Goal: Task Accomplishment & Management: Use online tool/utility

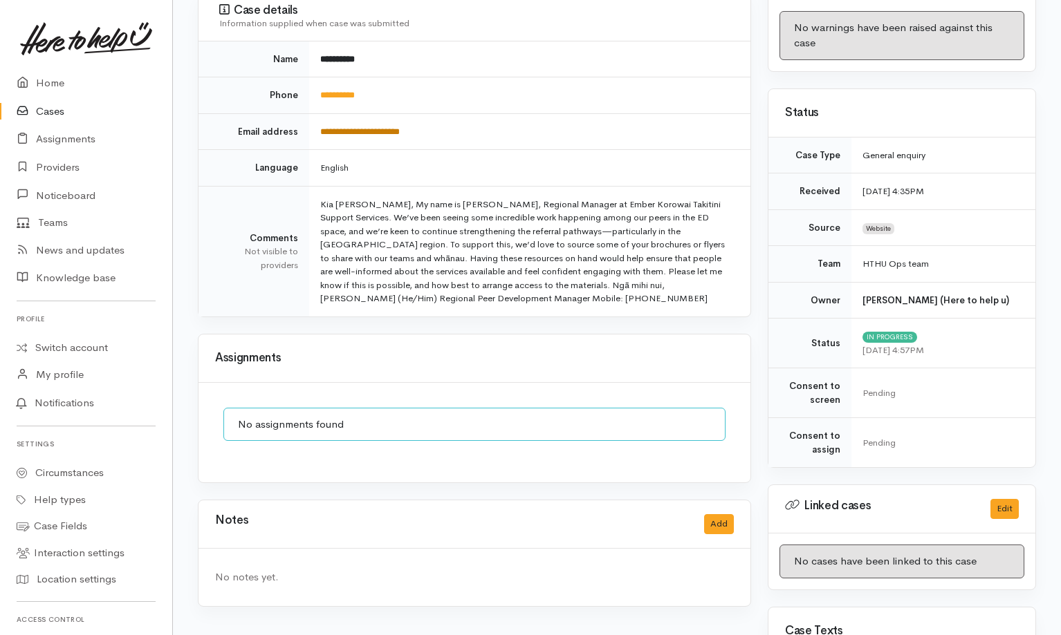
scroll to position [191, 0]
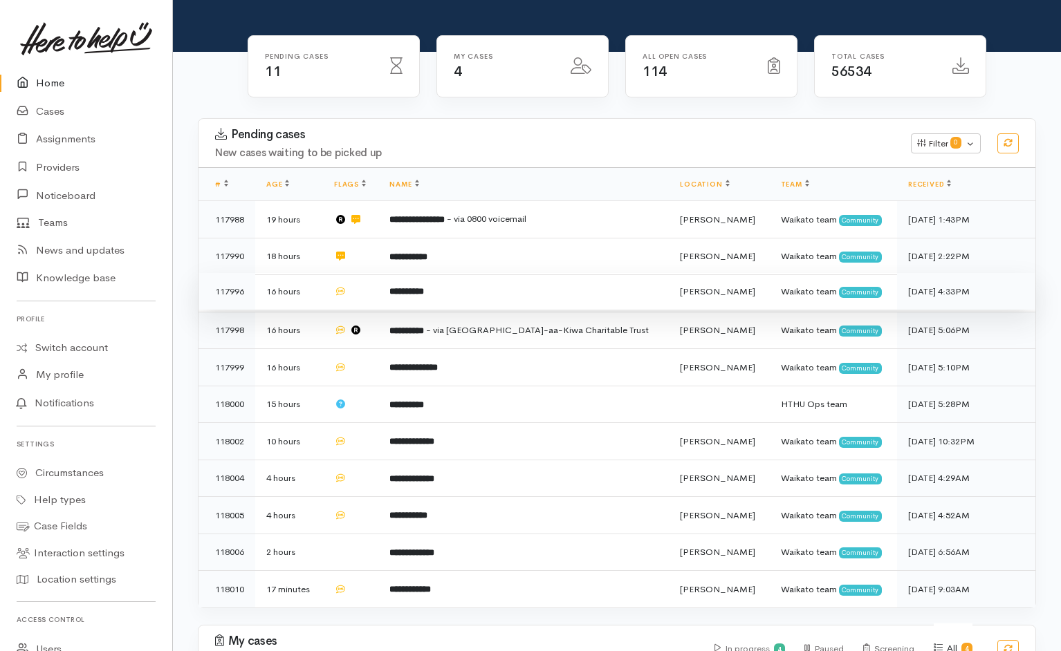
scroll to position [151, 0]
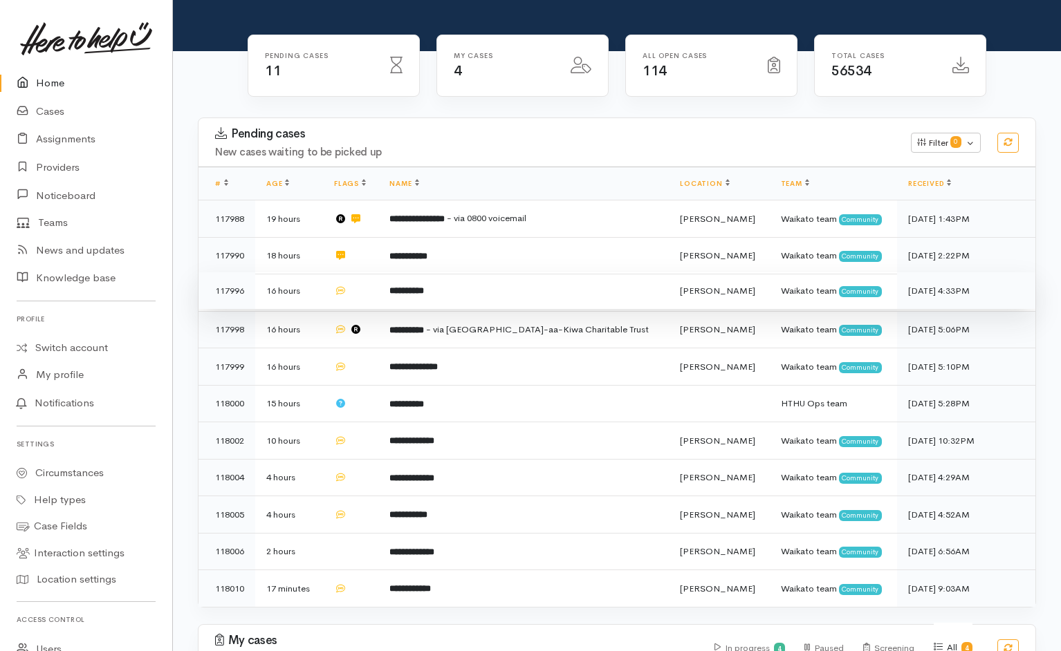
click at [513, 272] on td "**********" at bounding box center [523, 290] width 290 height 37
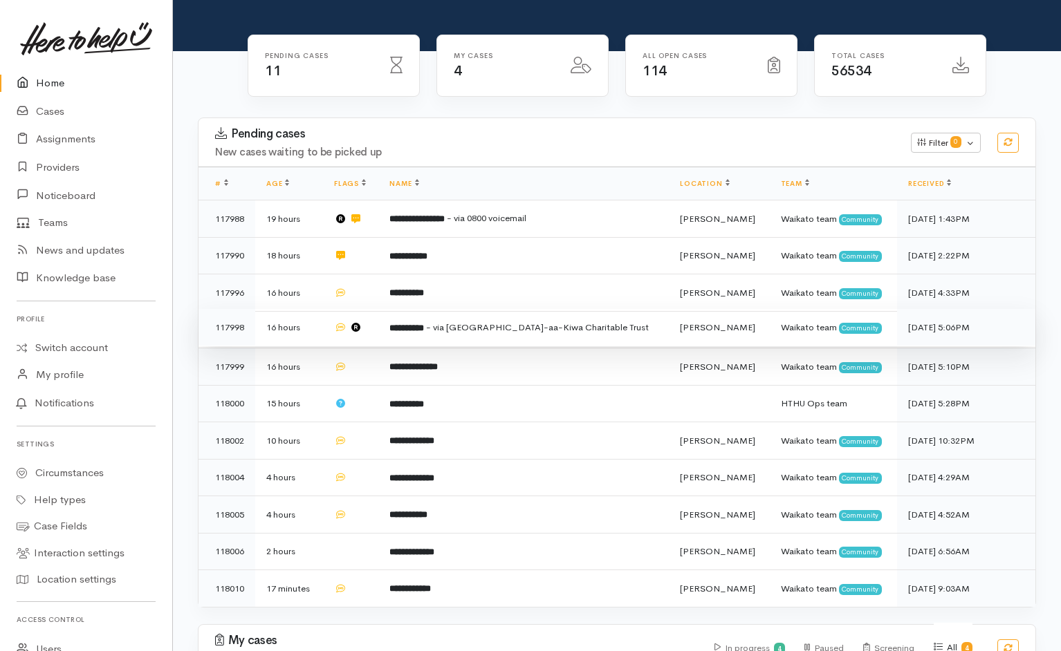
click at [669, 309] on td "**********" at bounding box center [523, 327] width 290 height 37
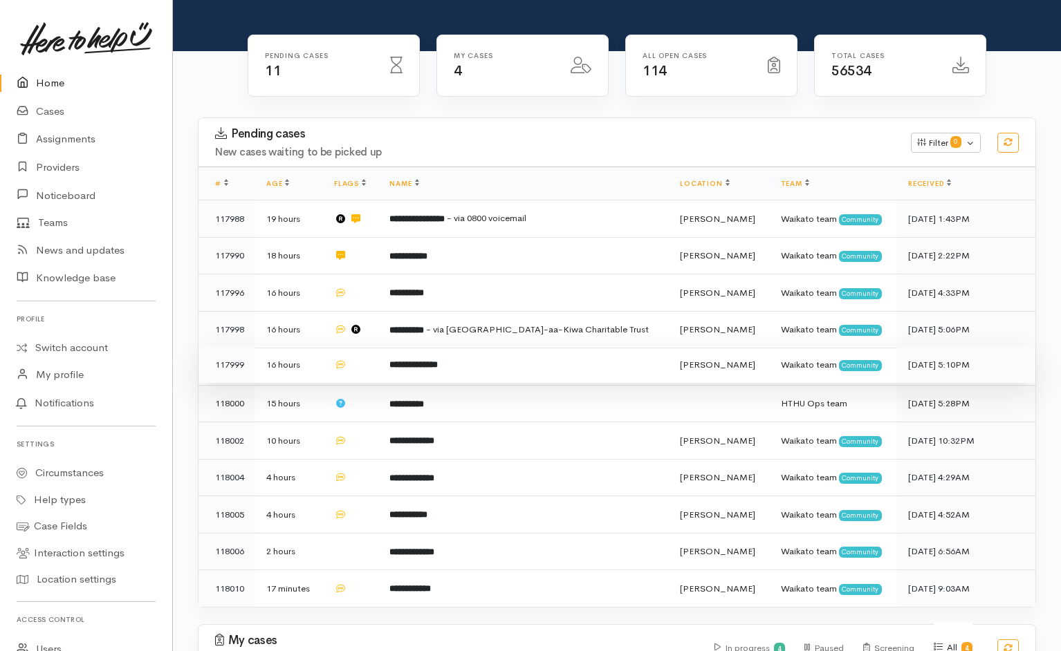
click at [637, 346] on td "**********" at bounding box center [523, 364] width 290 height 37
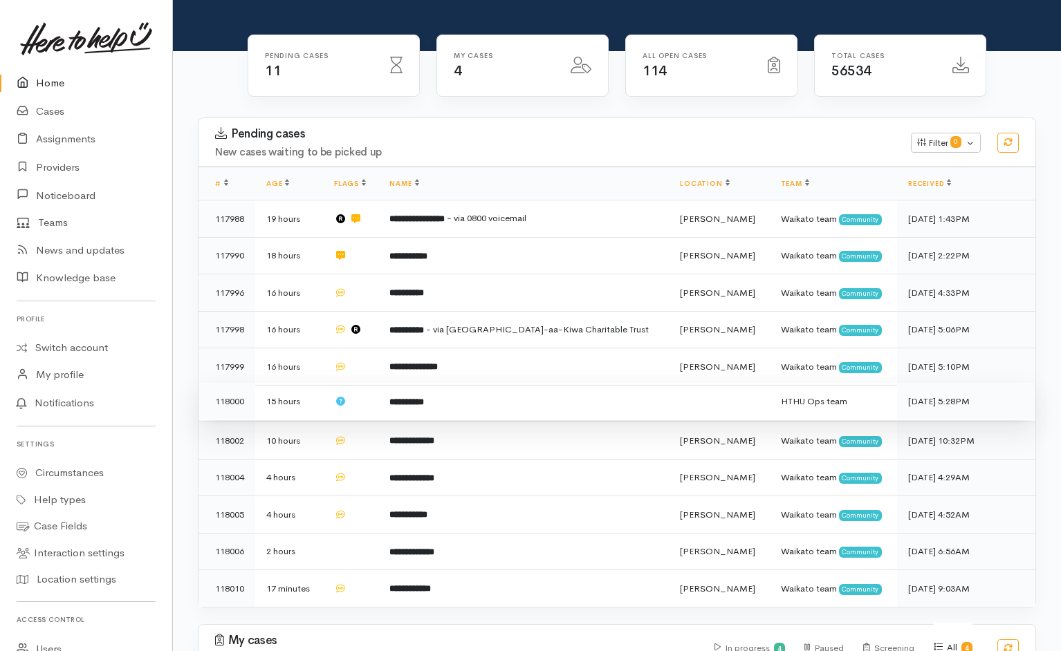
click at [639, 383] on td "**********" at bounding box center [523, 401] width 290 height 37
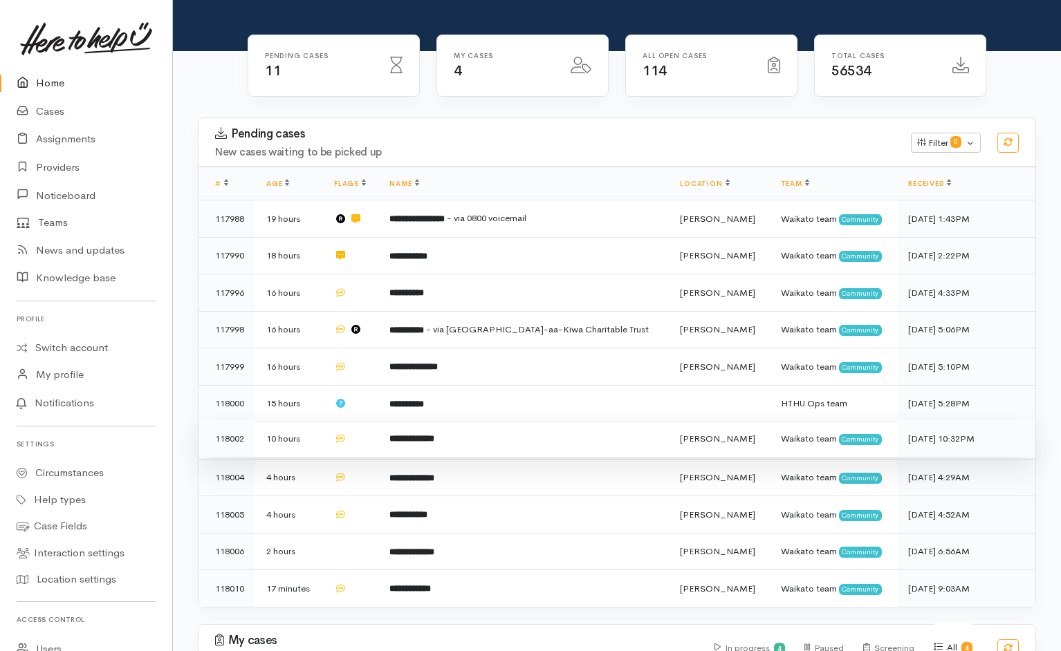
click at [596, 420] on td "**********" at bounding box center [523, 438] width 290 height 37
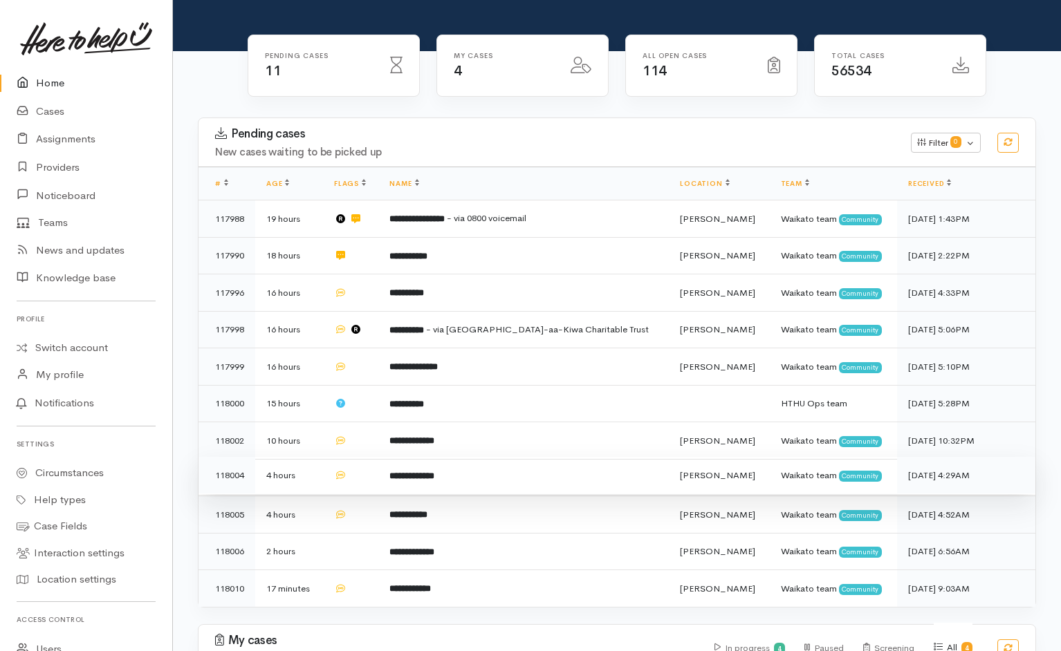
click at [562, 457] on td "**********" at bounding box center [523, 475] width 290 height 37
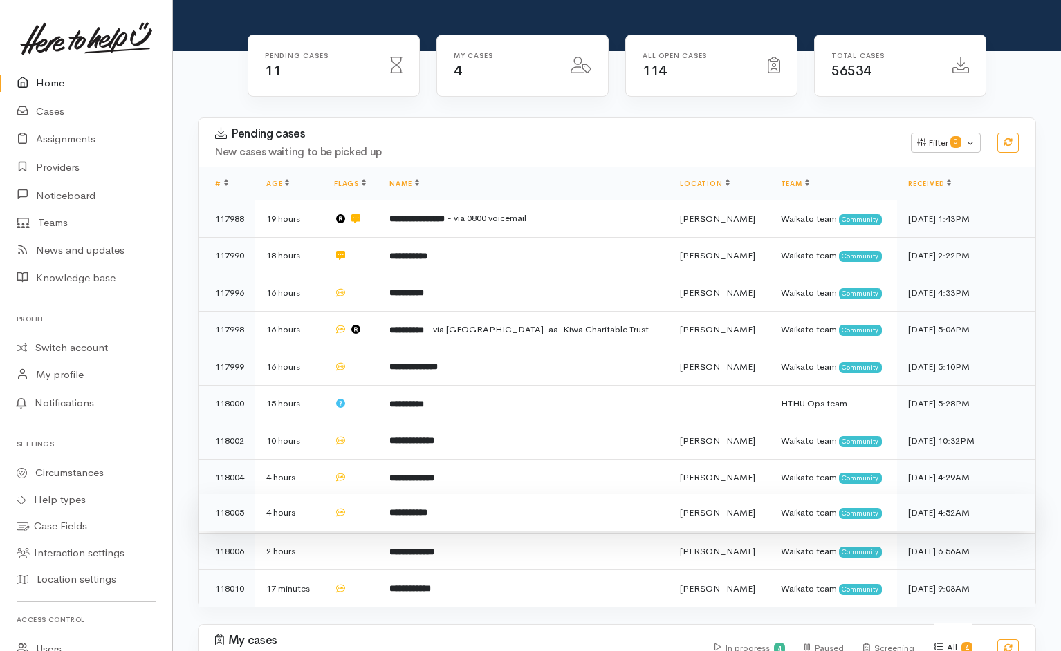
click at [552, 494] on td "**********" at bounding box center [523, 512] width 290 height 37
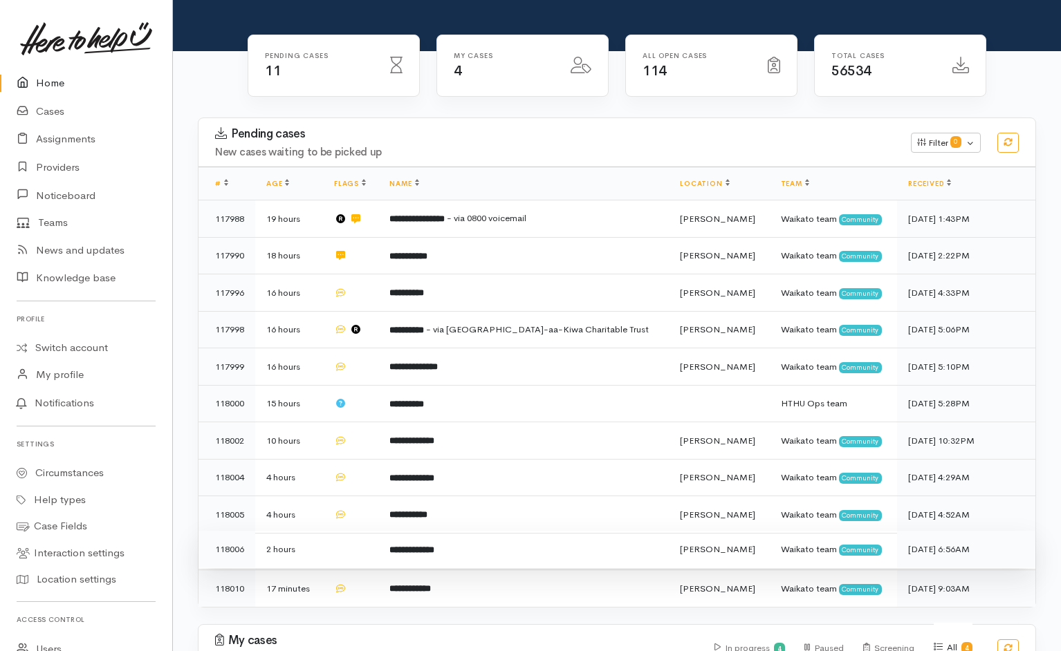
click at [550, 531] on td "**********" at bounding box center [523, 549] width 290 height 37
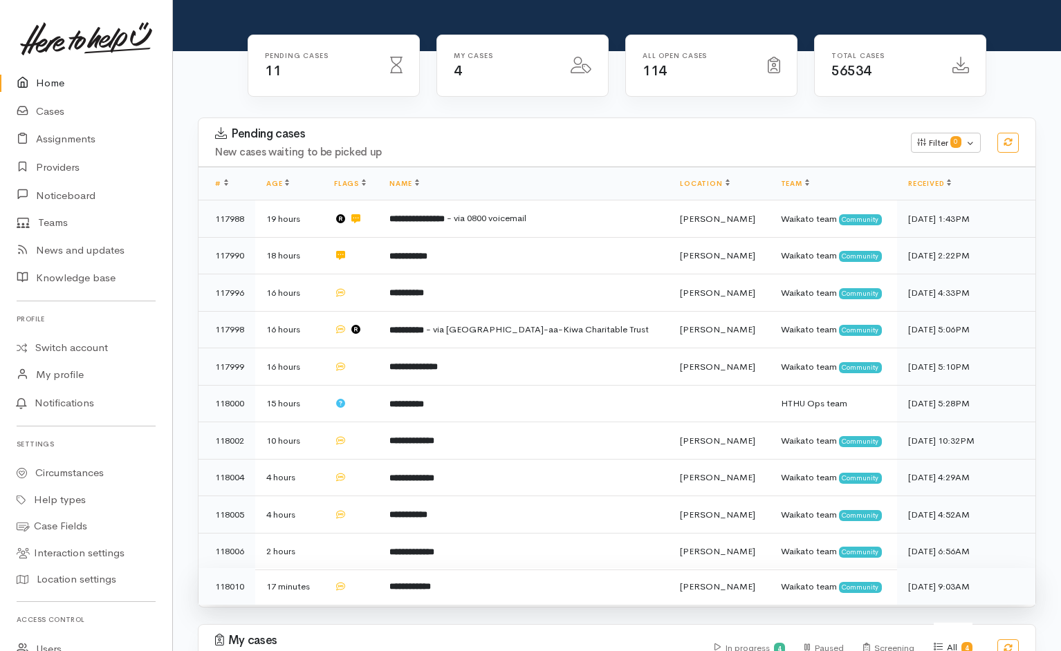
click at [532, 568] on td "**********" at bounding box center [523, 586] width 290 height 37
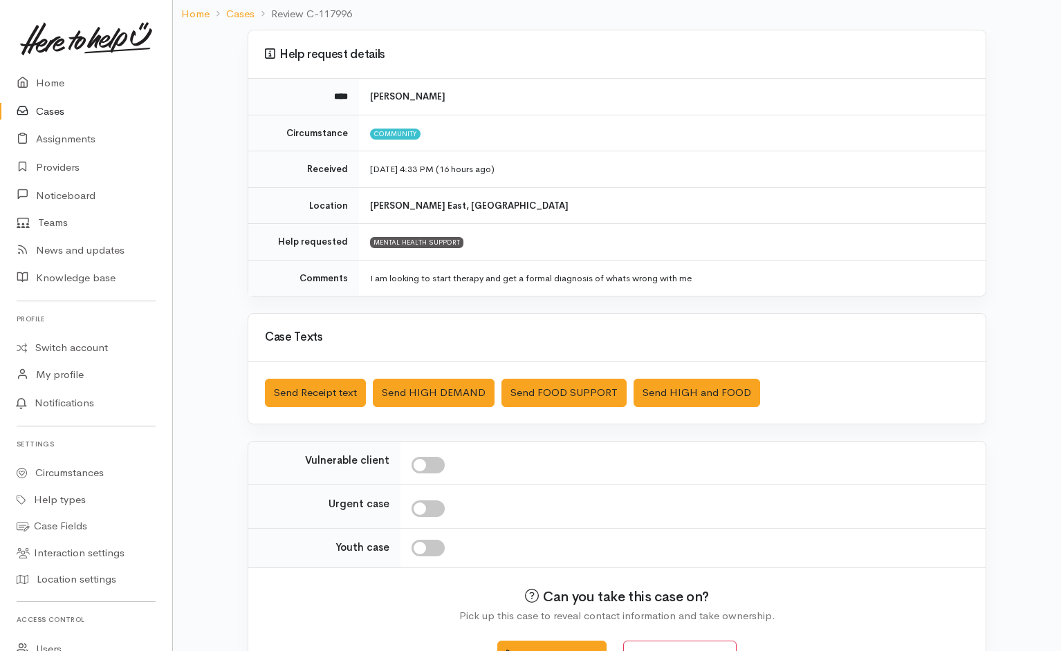
scroll to position [109, 0]
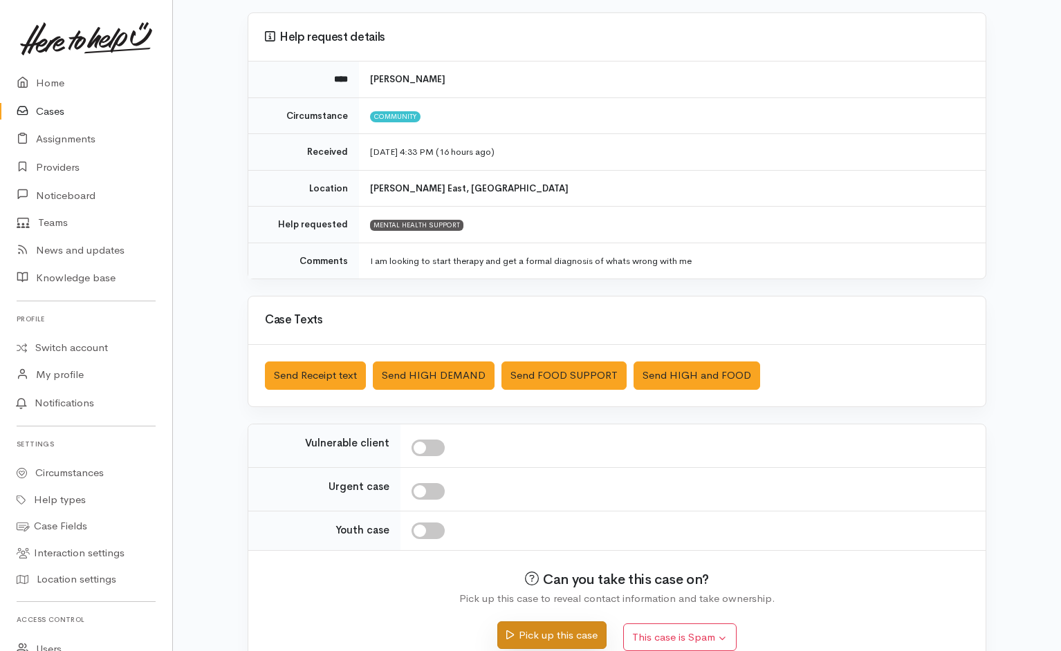
click at [570, 434] on button "Pick up this case" at bounding box center [551, 636] width 109 height 28
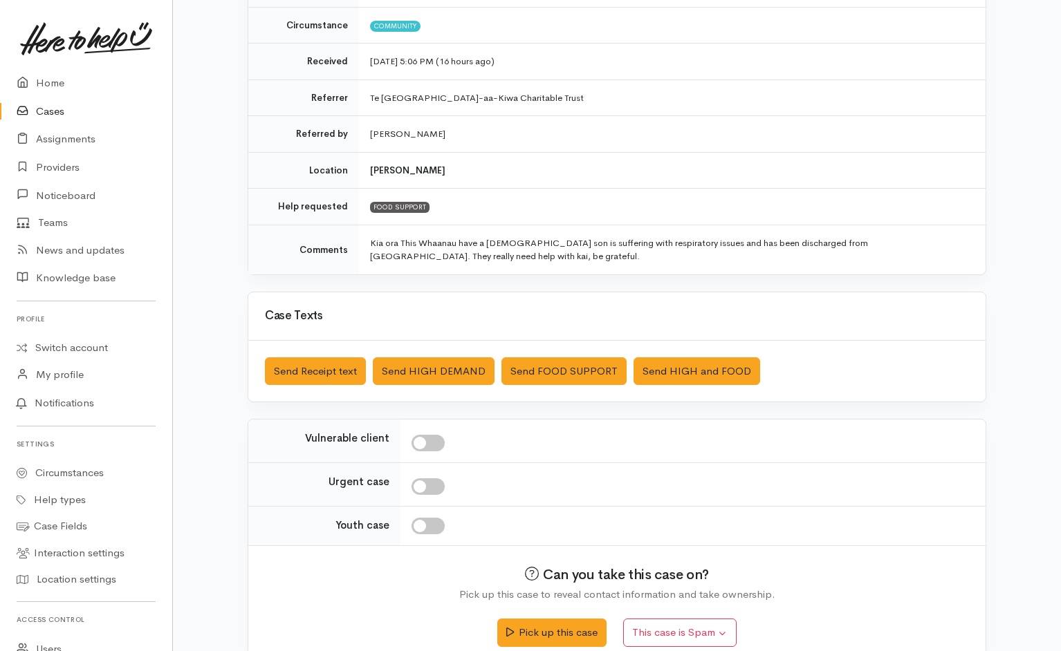
scroll to position [203, 0]
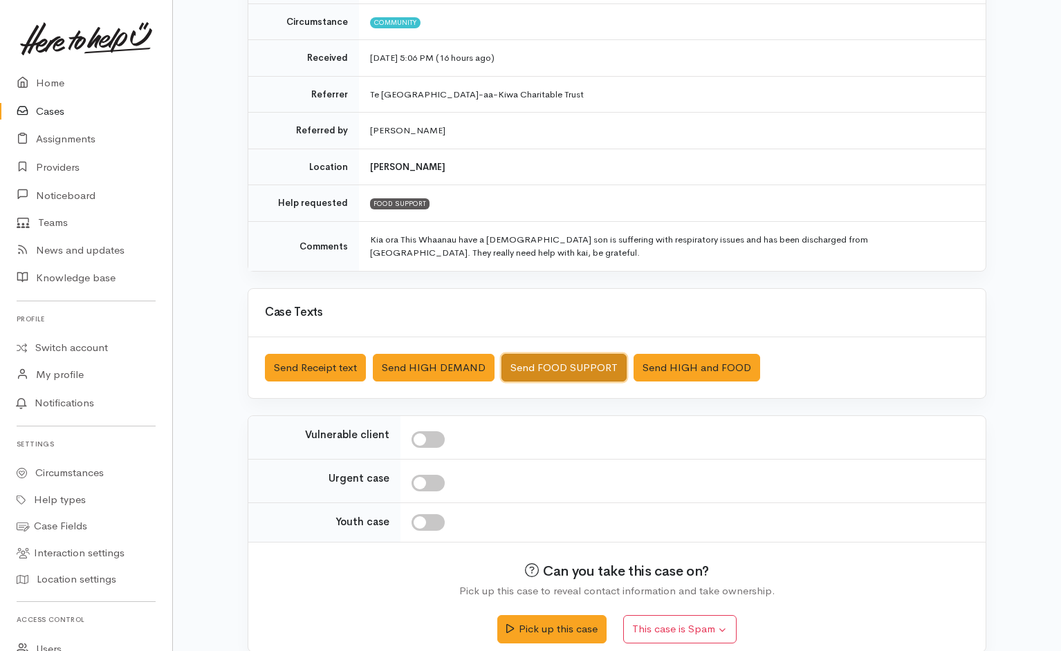
click at [579, 369] on button "Send FOOD SUPPORT" at bounding box center [563, 368] width 125 height 28
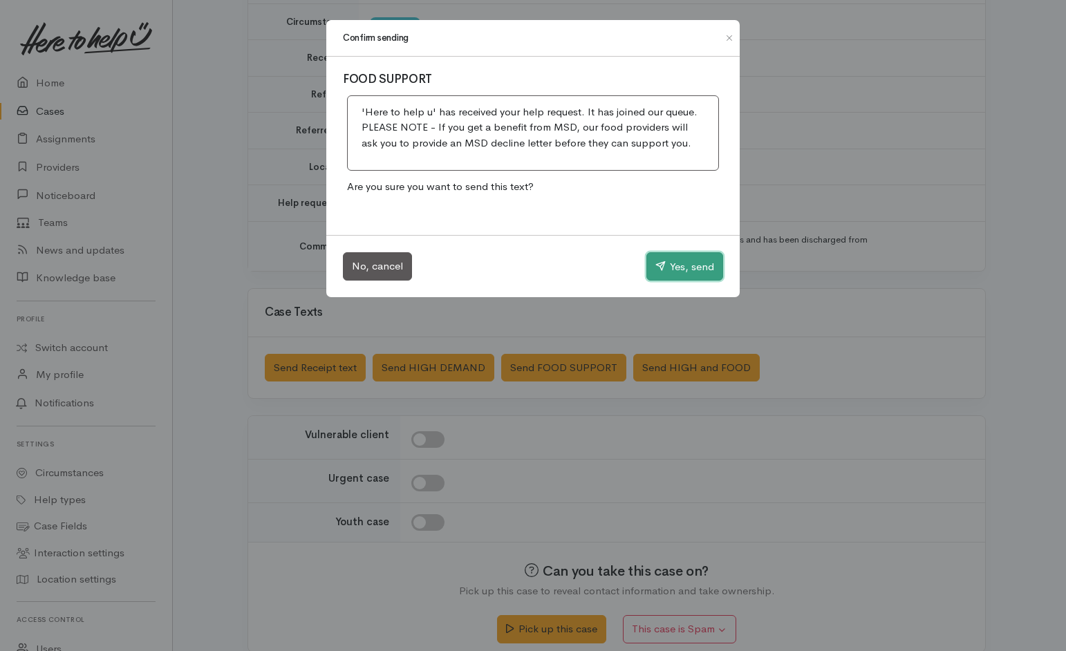
click at [705, 267] on button "Yes, send" at bounding box center [684, 266] width 77 height 29
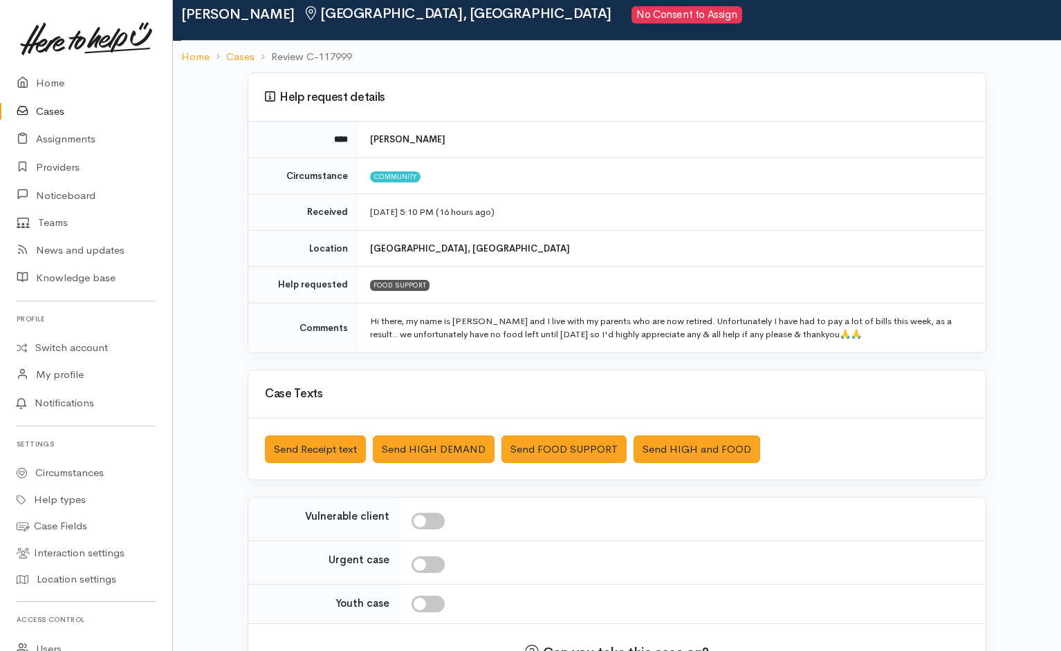
scroll to position [127, 0]
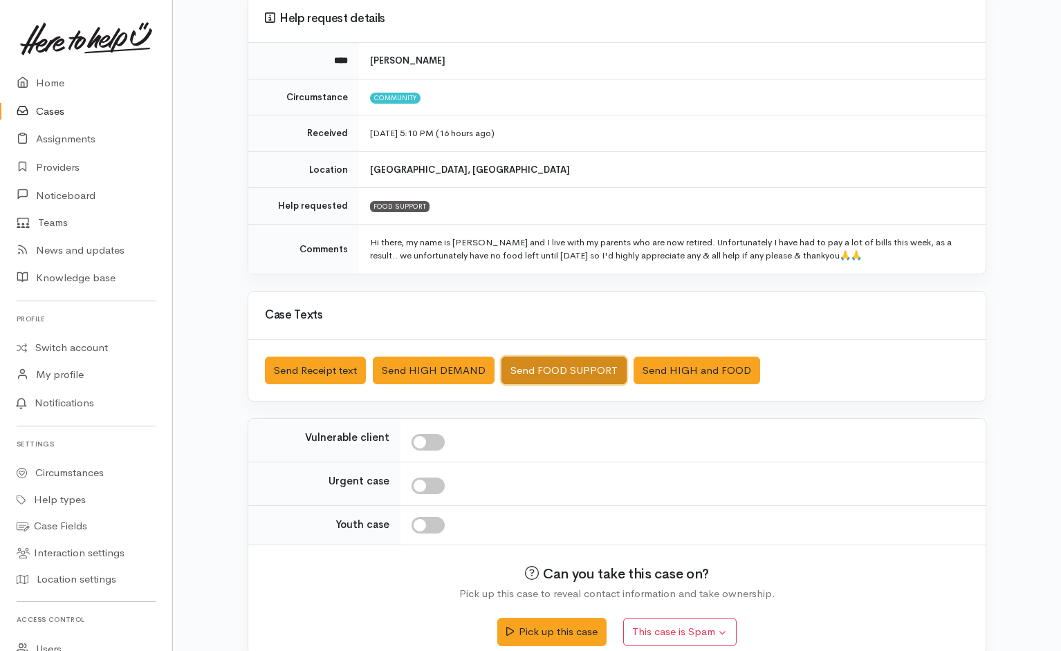
click at [567, 374] on button "Send FOOD SUPPORT" at bounding box center [563, 371] width 125 height 28
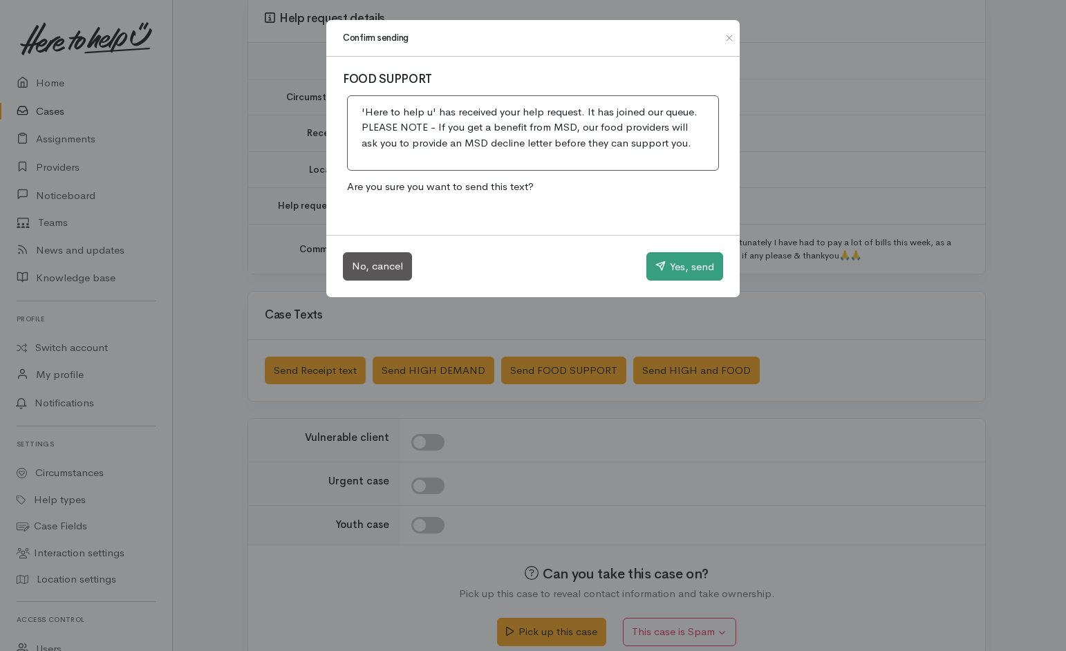
click at [697, 261] on button "Yes, send" at bounding box center [684, 266] width 77 height 29
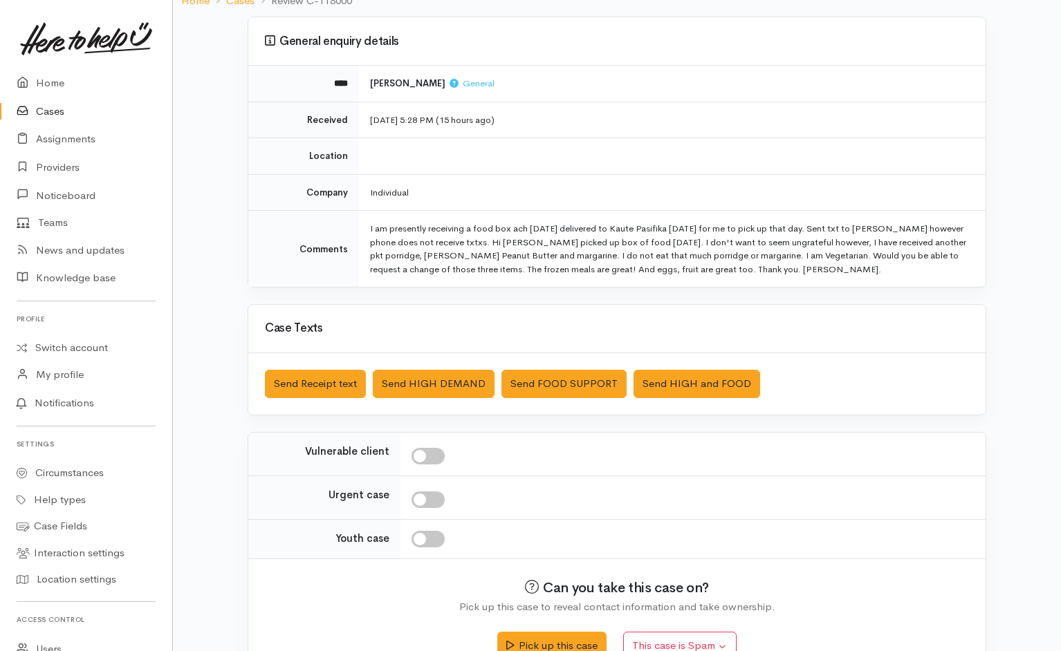
scroll to position [138, 0]
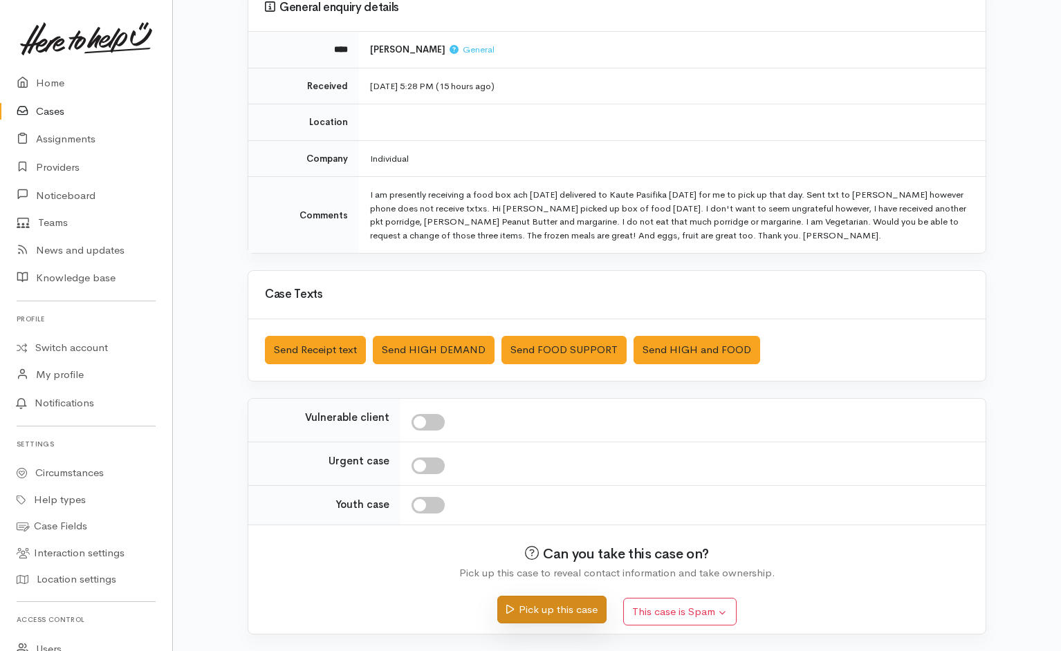
click at [550, 434] on button "Pick up this case" at bounding box center [551, 610] width 109 height 28
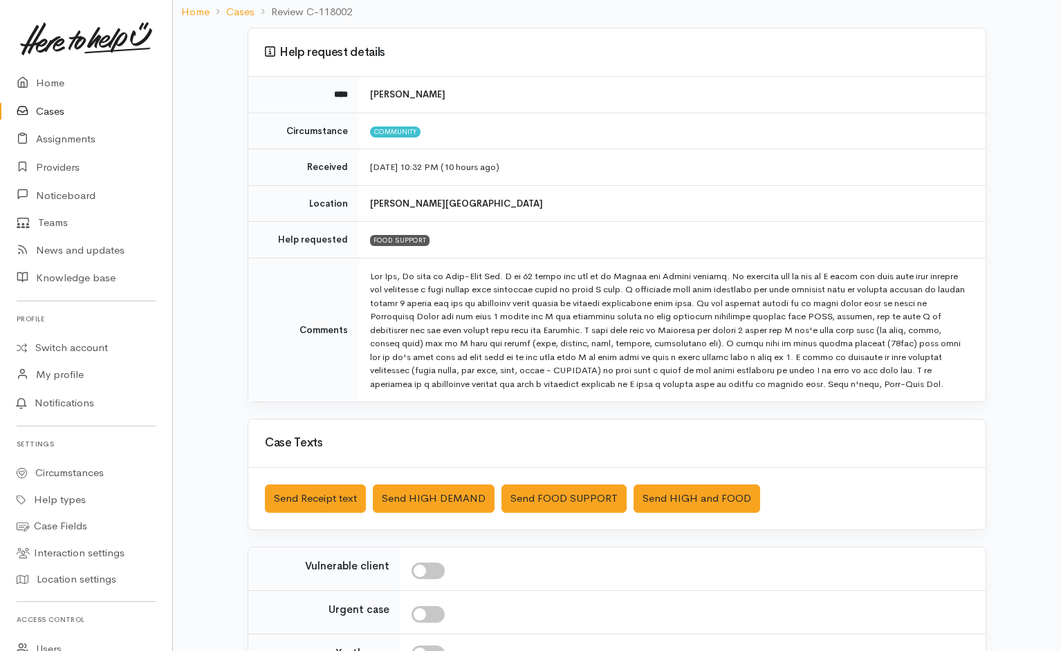
scroll to position [104, 0]
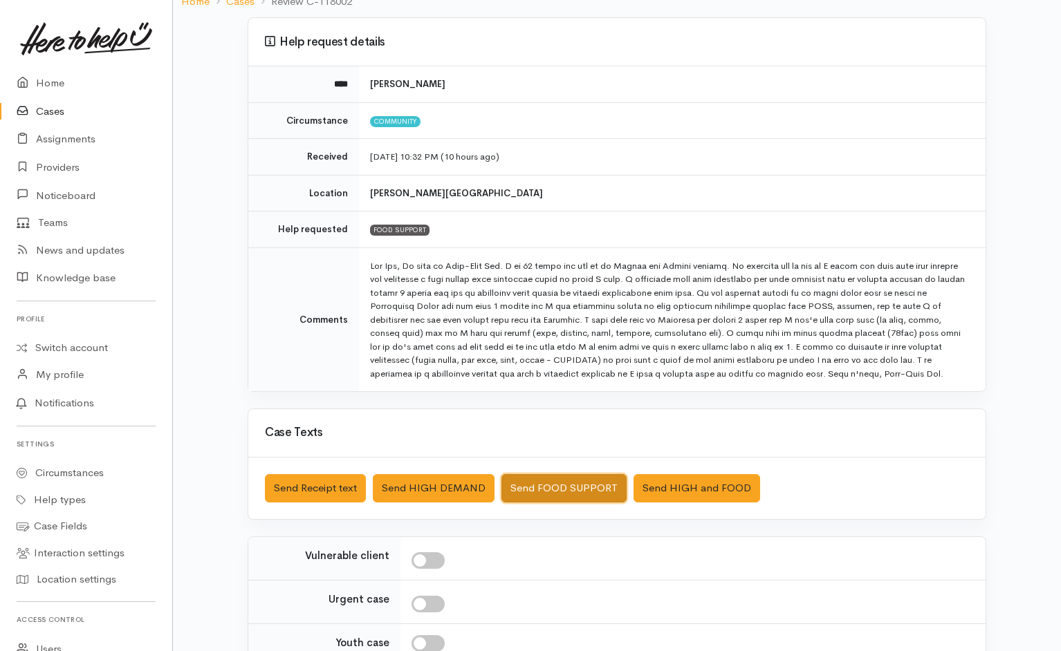
click at [550, 434] on button "Send FOOD SUPPORT" at bounding box center [563, 488] width 125 height 28
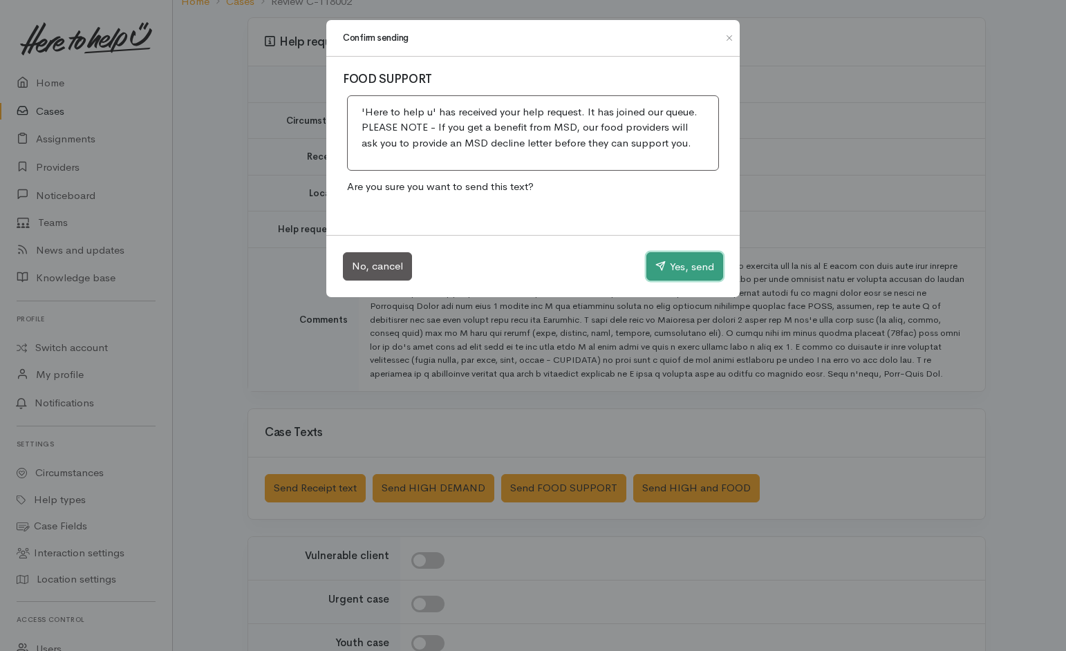
click at [682, 268] on button "Yes, send" at bounding box center [684, 266] width 77 height 29
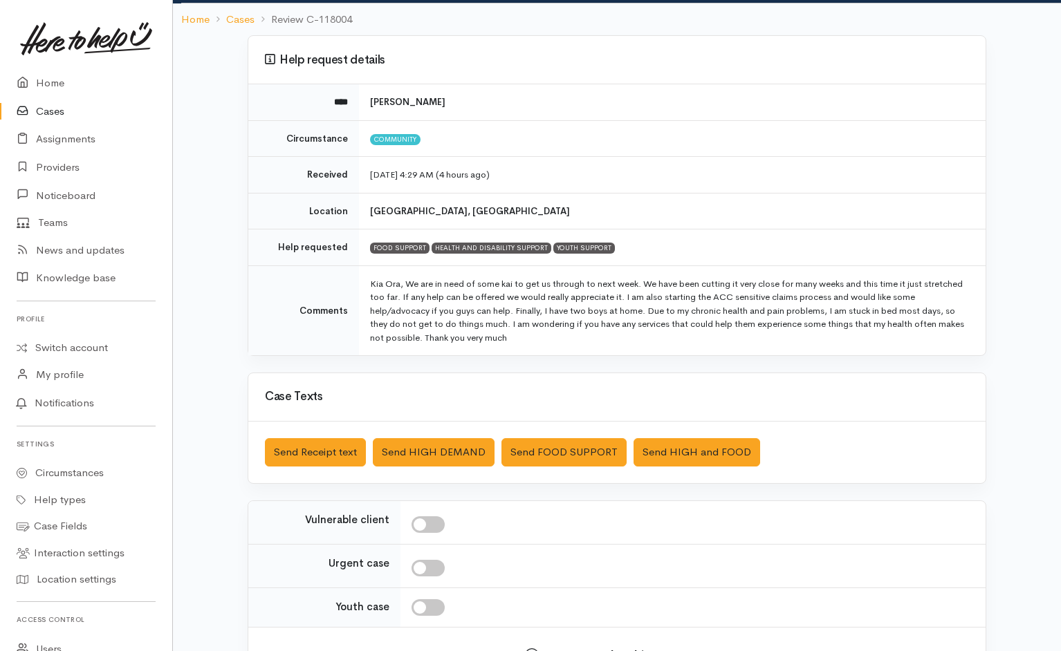
scroll to position [125, 0]
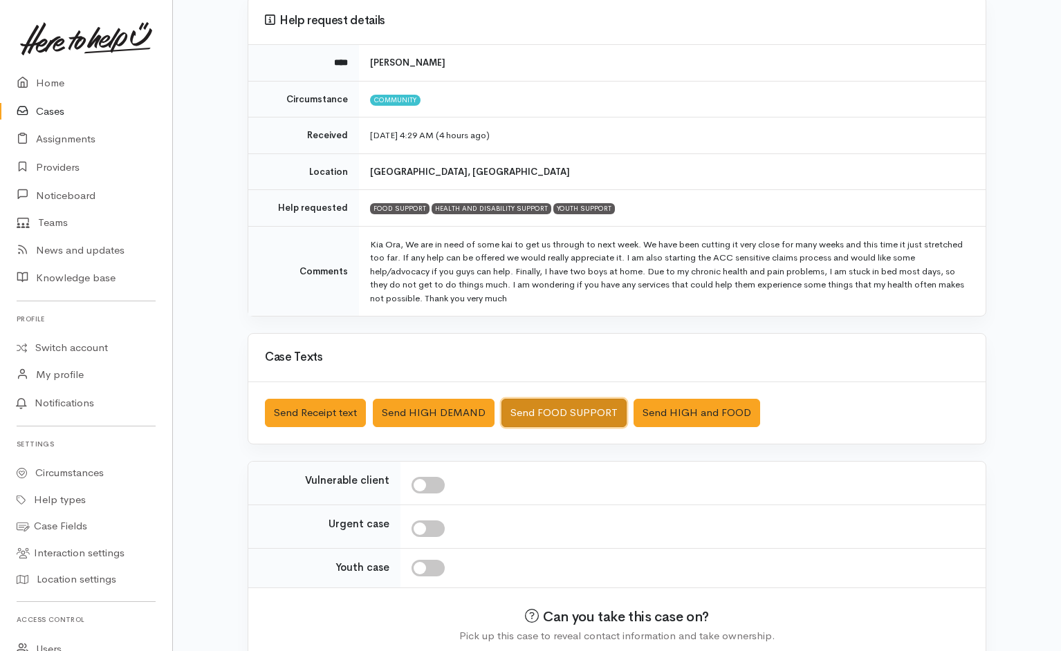
click at [580, 403] on button "Send FOOD SUPPORT" at bounding box center [563, 413] width 125 height 28
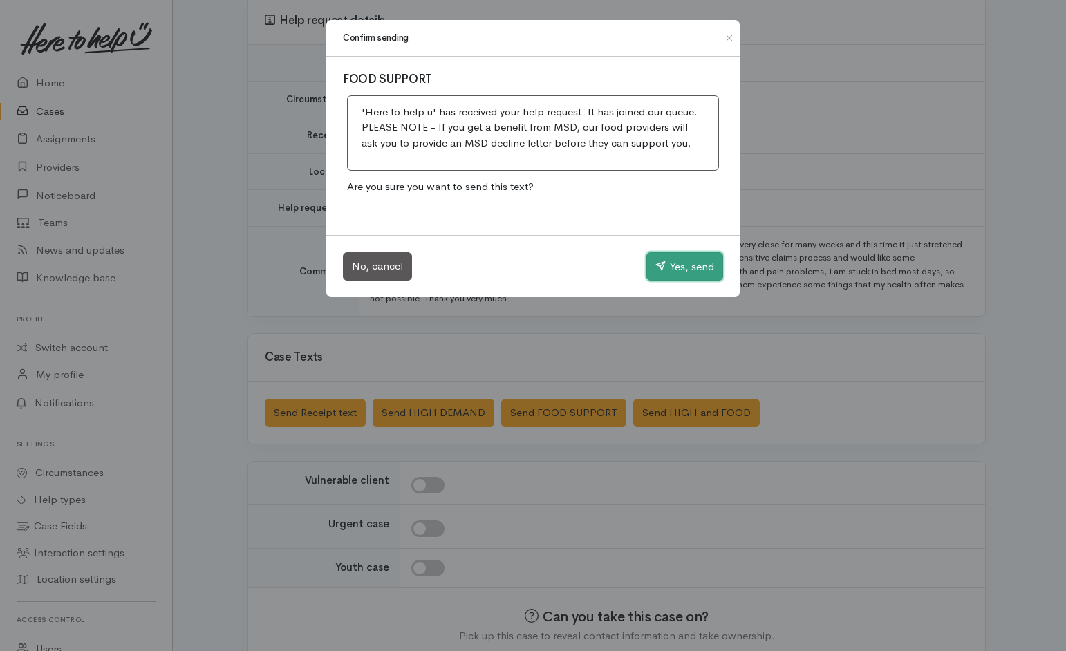
click at [705, 274] on button "Yes, send" at bounding box center [684, 266] width 77 height 29
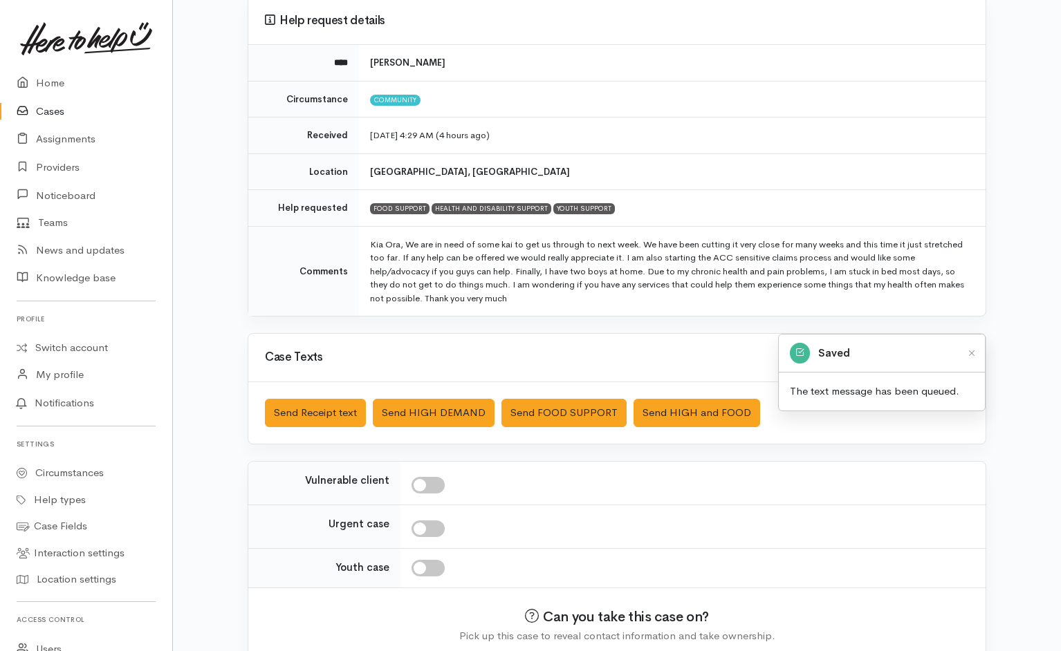
click at [431, 434] on input "Youth case" at bounding box center [427, 568] width 33 height 17
checkbox input "true"
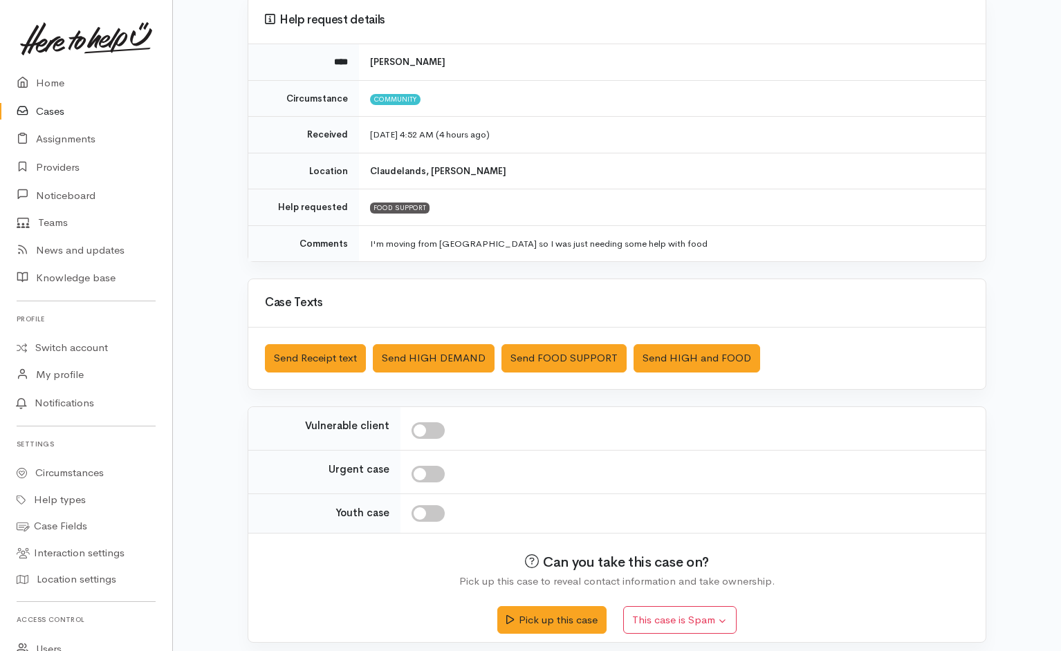
scroll to position [134, 0]
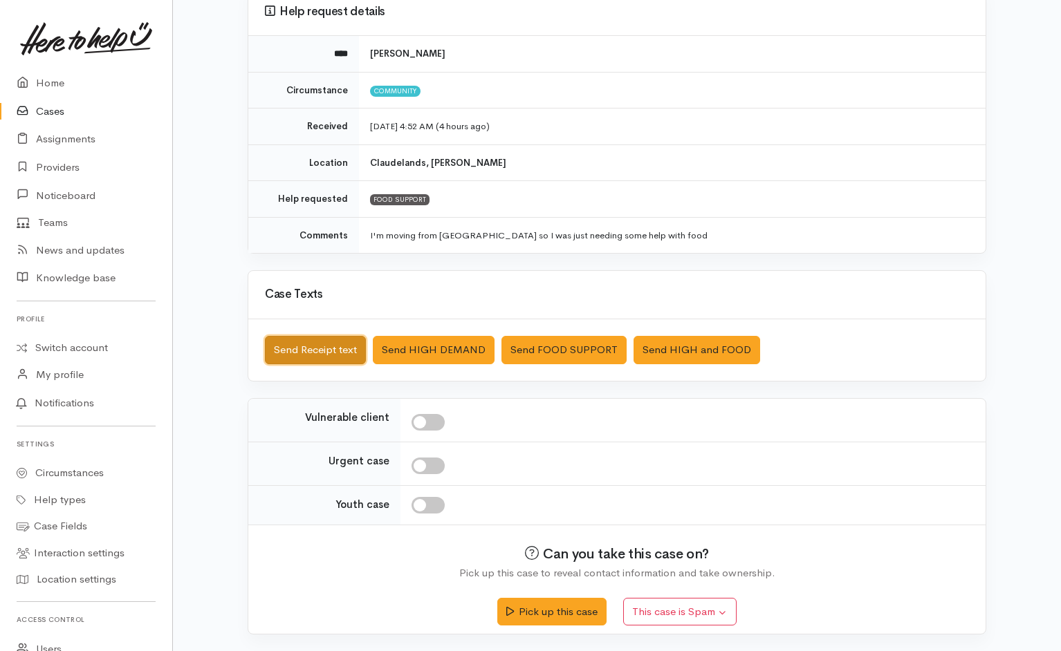
click at [317, 353] on button "Send Receipt text" at bounding box center [315, 350] width 101 height 28
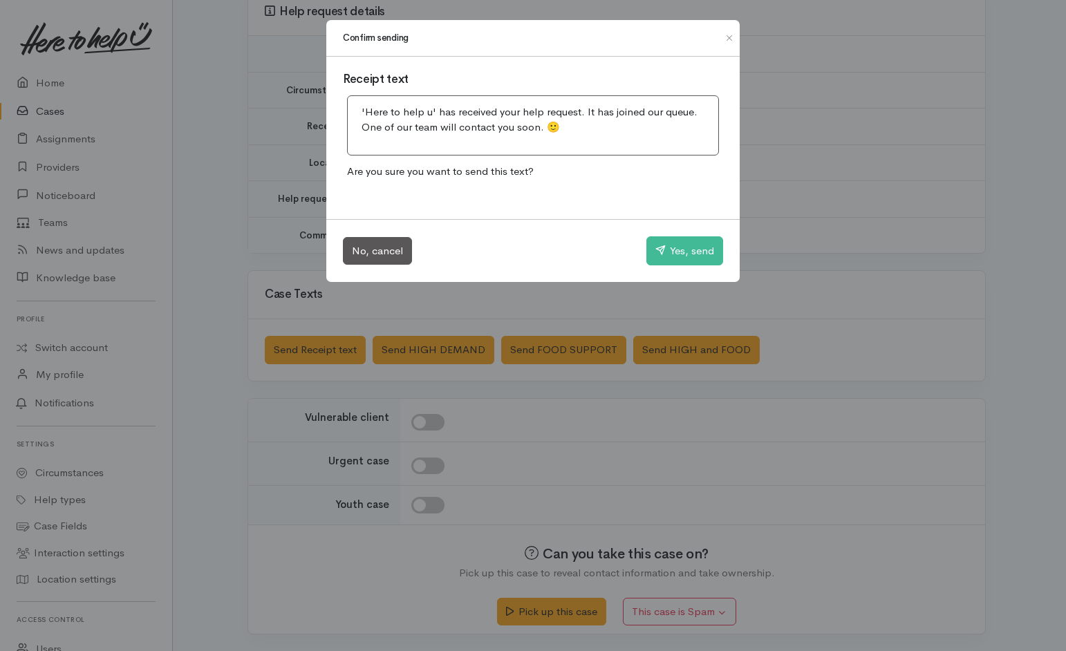
click at [561, 321] on div "Confirm sending Receipt text 'Here to help u' has received your help request. I…" at bounding box center [533, 325] width 1066 height 651
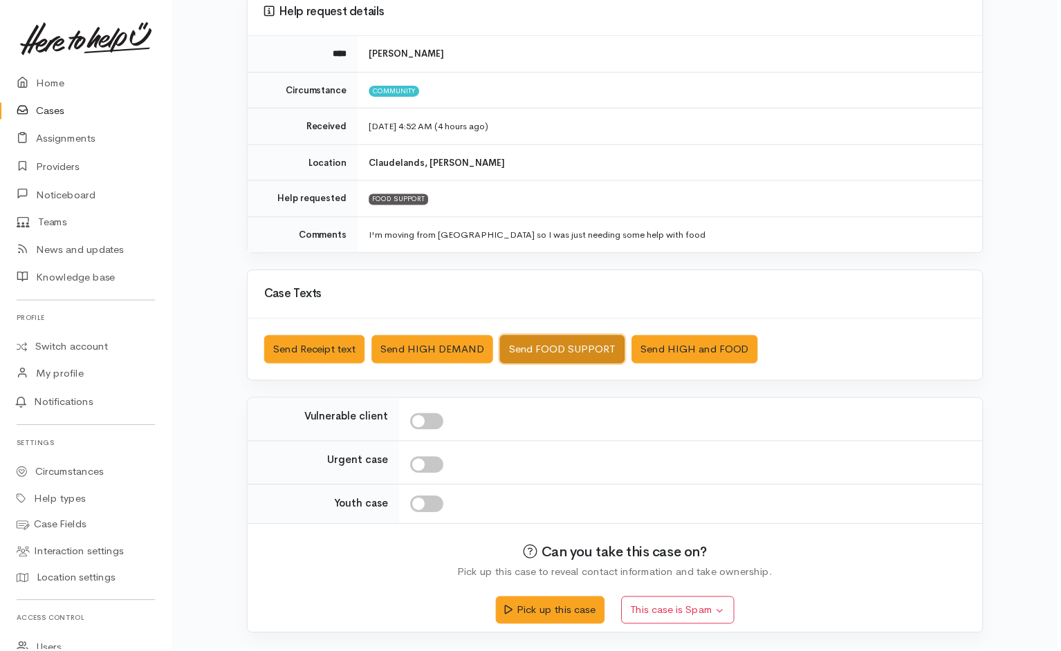
click at [563, 348] on button "Send FOOD SUPPORT" at bounding box center [563, 350] width 125 height 28
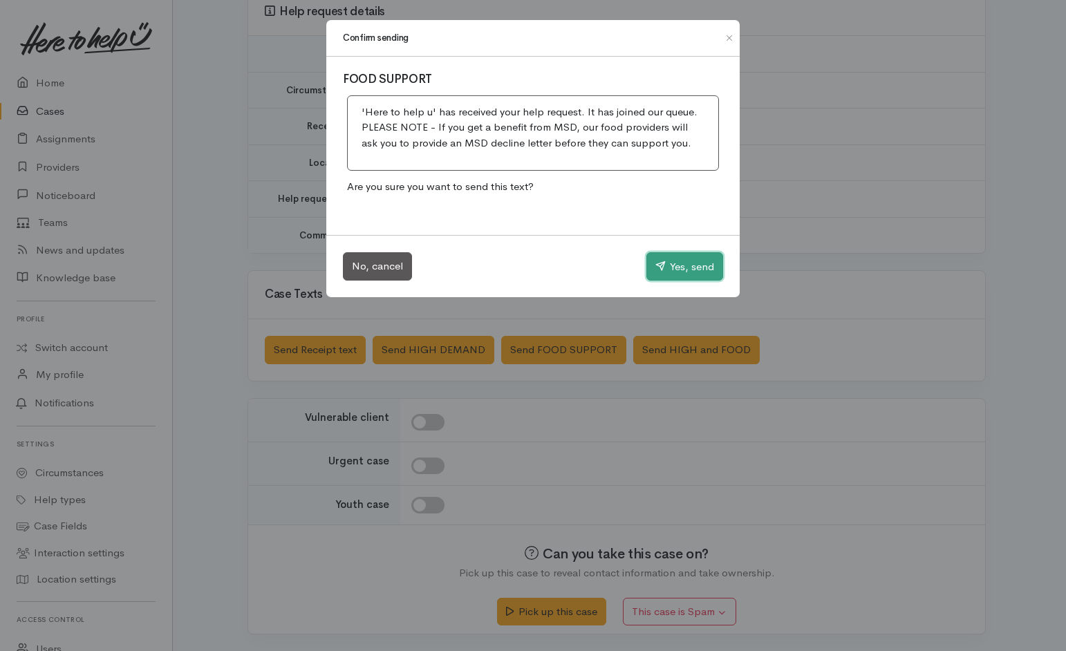
click at [678, 272] on button "Yes, send" at bounding box center [684, 266] width 77 height 29
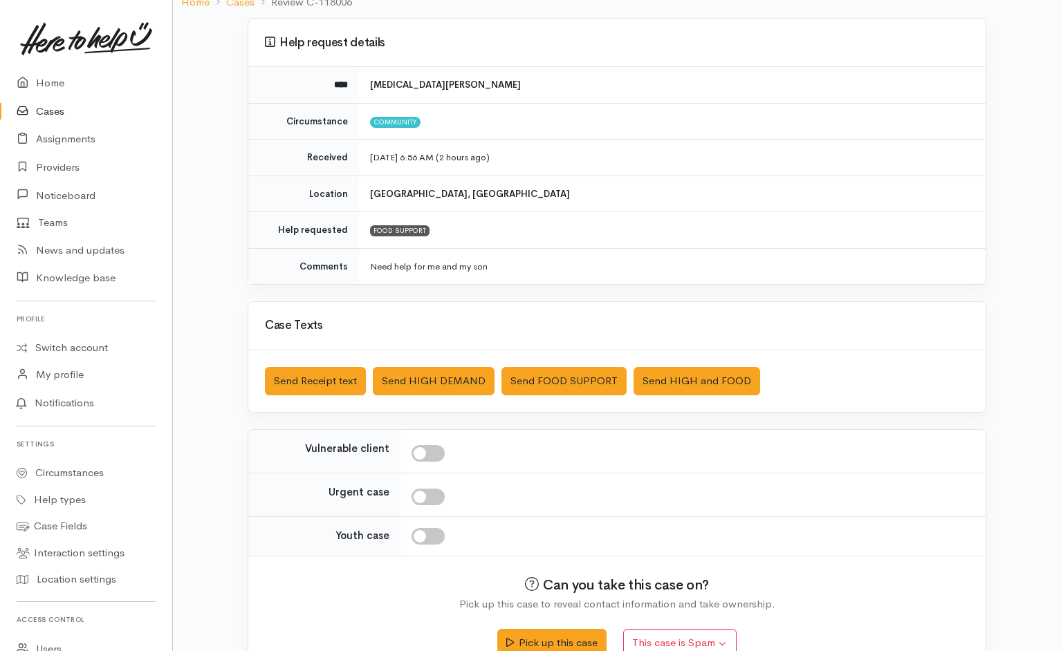
scroll to position [134, 0]
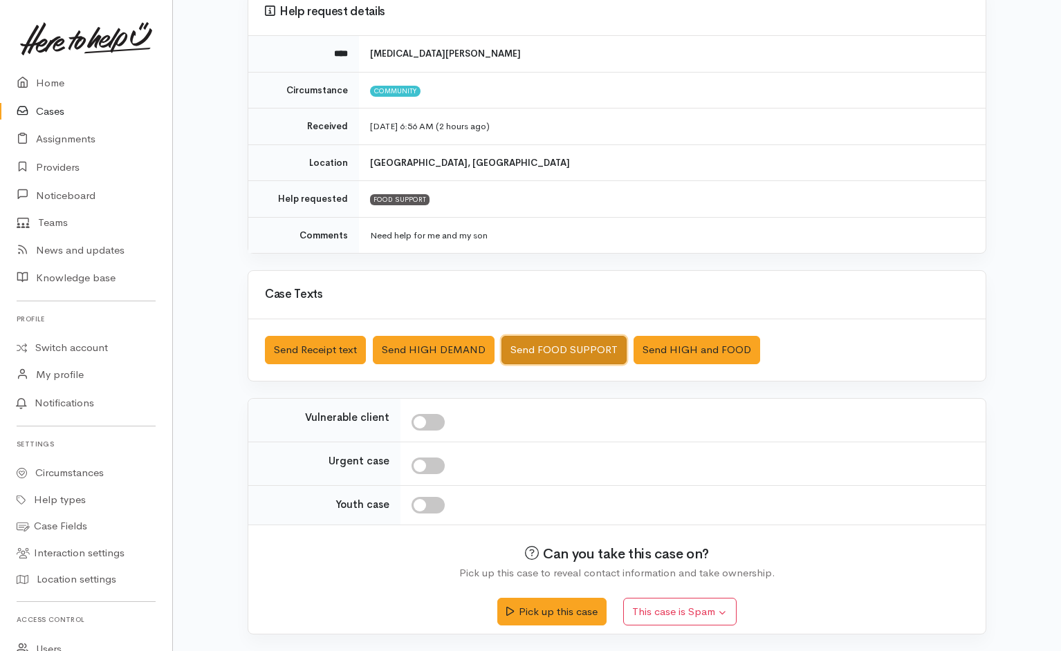
click at [566, 348] on button "Send FOOD SUPPORT" at bounding box center [563, 350] width 125 height 28
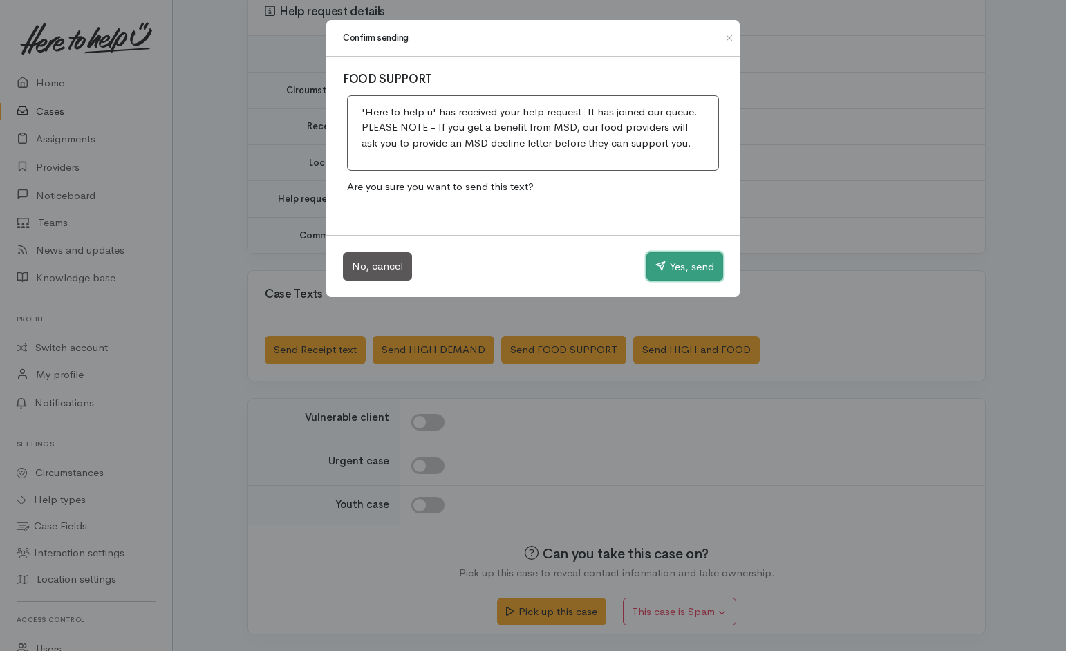
click at [682, 258] on button "Yes, send" at bounding box center [684, 266] width 77 height 29
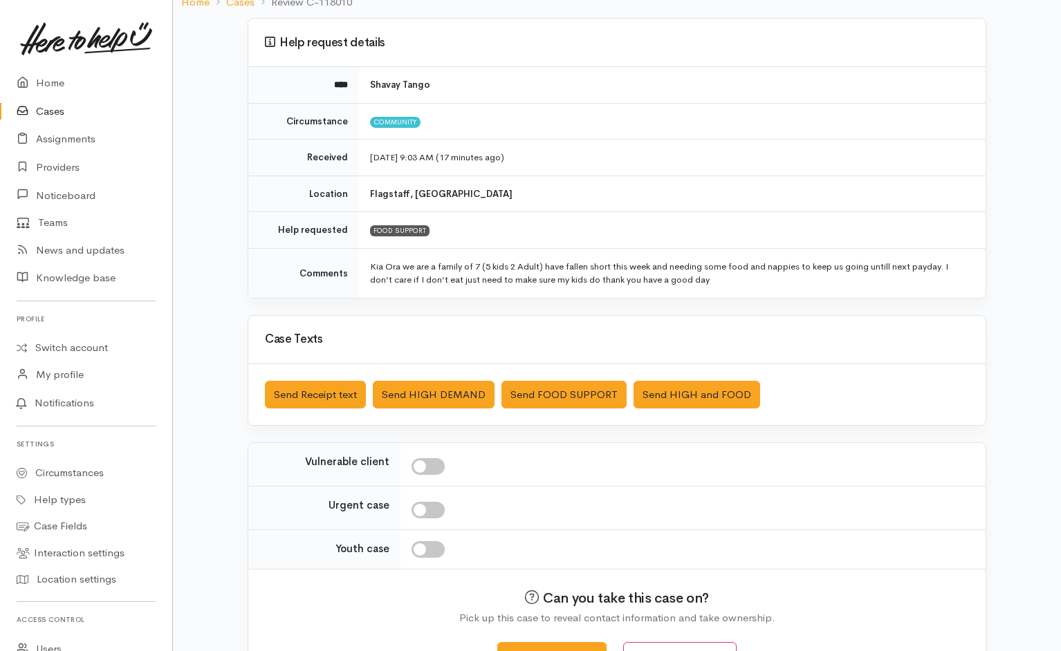
scroll to position [110, 0]
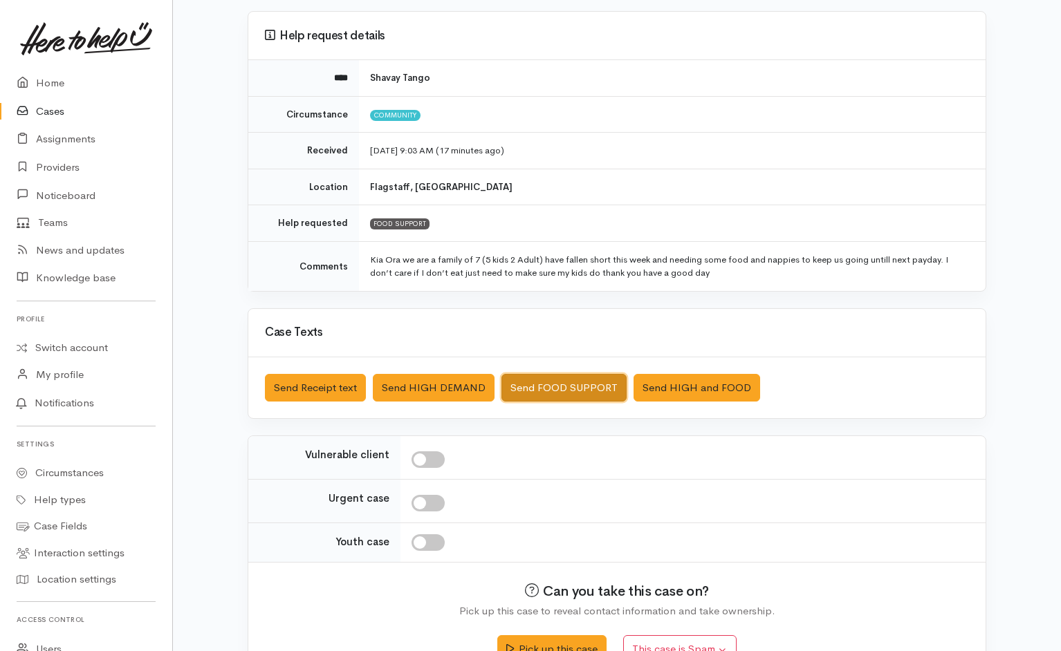
click at [572, 389] on button "Send FOOD SUPPORT" at bounding box center [563, 388] width 125 height 28
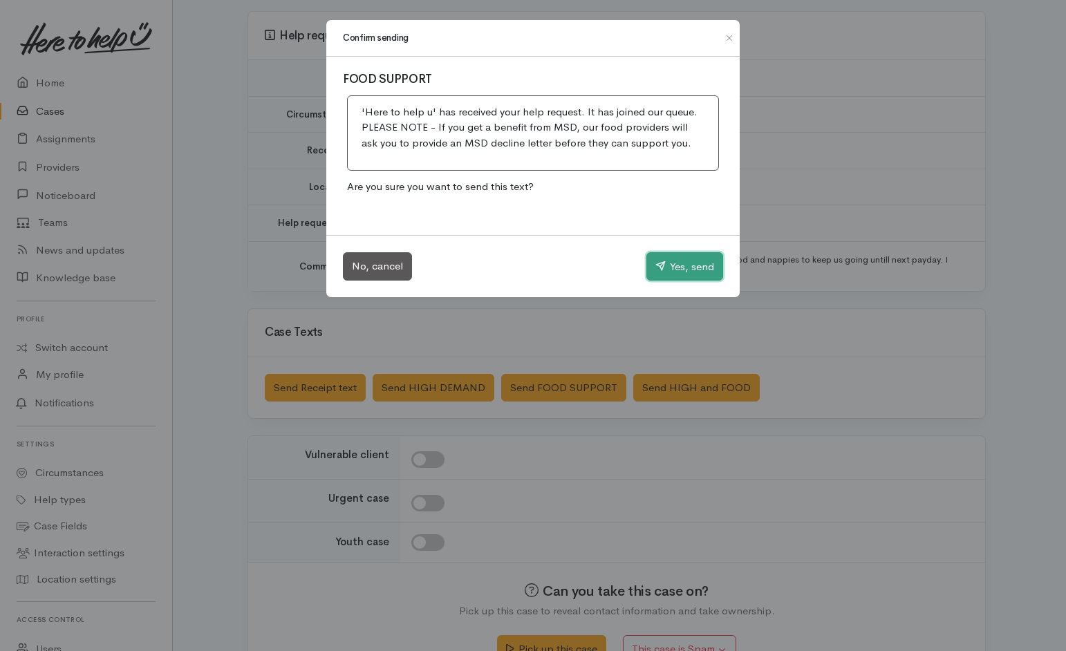
click at [702, 273] on button "Yes, send" at bounding box center [684, 266] width 77 height 29
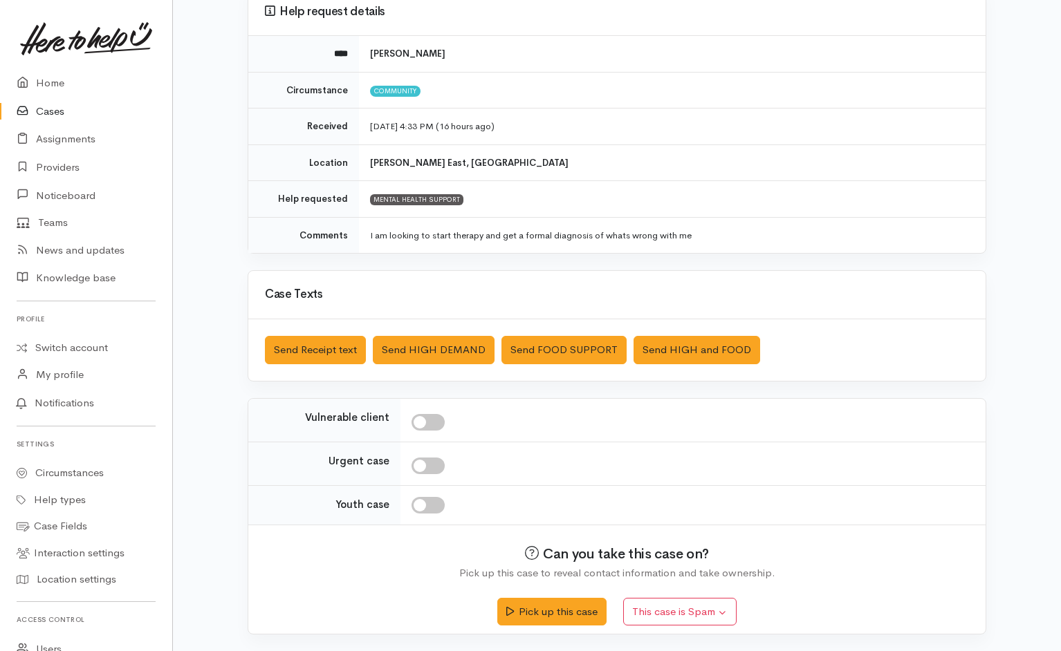
scroll to position [134, 0]
click at [328, 355] on button "Send Receipt text" at bounding box center [315, 350] width 101 height 28
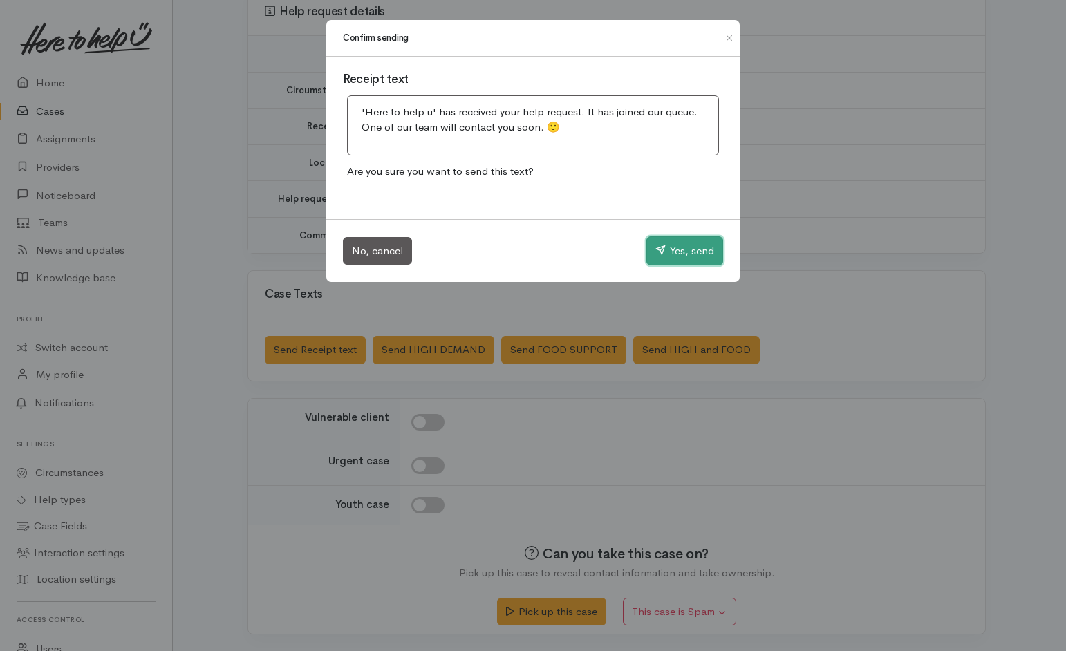
click at [685, 261] on button "Yes, send" at bounding box center [684, 250] width 77 height 29
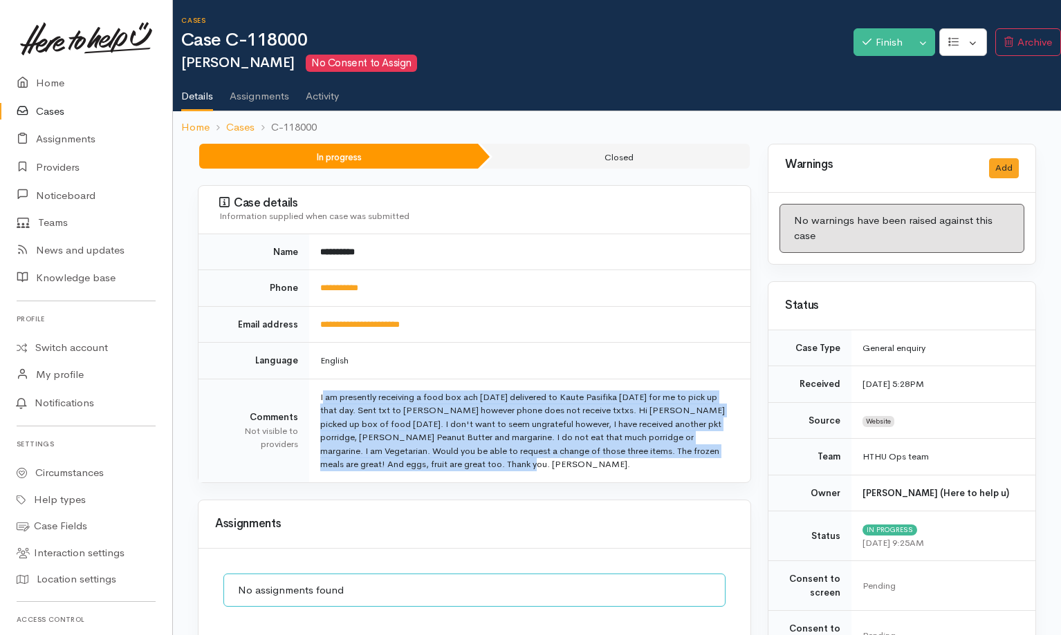
drag, startPoint x: 316, startPoint y: 389, endPoint x: 511, endPoint y: 478, distance: 214.7
click at [511, 478] on td "I am presently receiving a food box ach [DATE] delivered to Kaute Pasifika [DAT…" at bounding box center [529, 431] width 441 height 104
copy td "I am presently receiving a food box ach [DATE] delivered to Kaute Pasifika [DAT…"
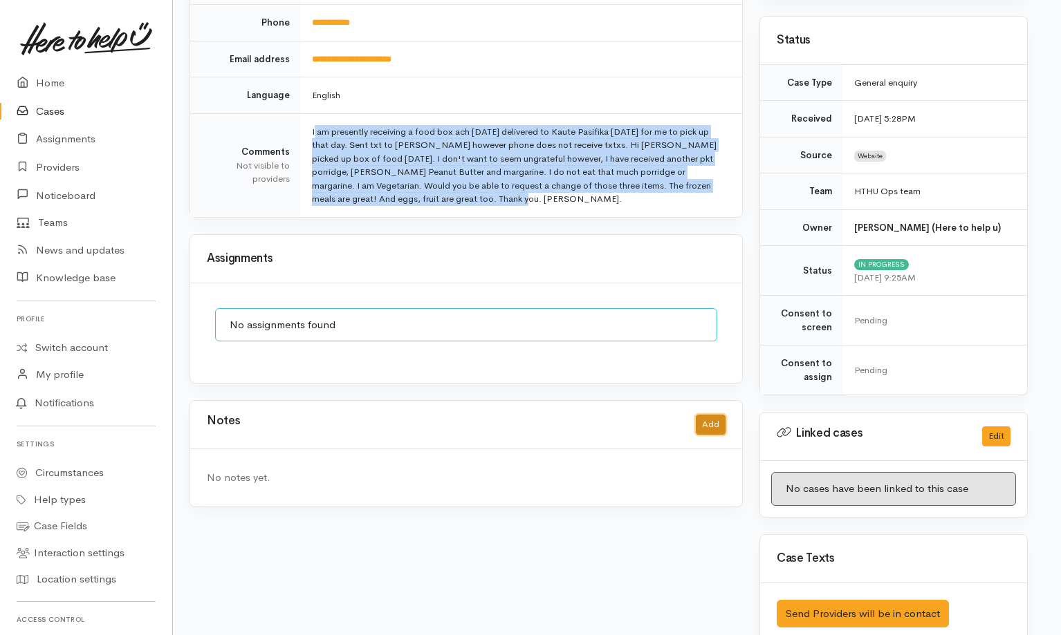
click at [705, 422] on button "Add" at bounding box center [711, 425] width 30 height 20
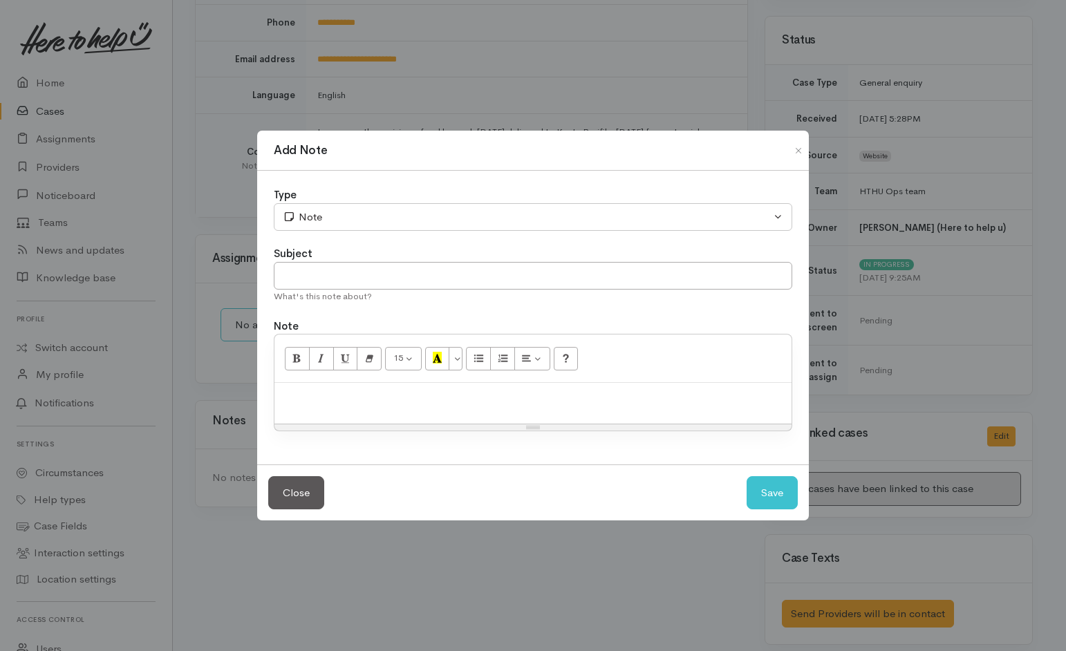
click at [481, 393] on p at bounding box center [532, 398] width 503 height 16
click at [542, 274] on input "text" at bounding box center [533, 276] width 519 height 28
type input "Teams chat"
click at [772, 501] on button "Save" at bounding box center [772, 493] width 51 height 34
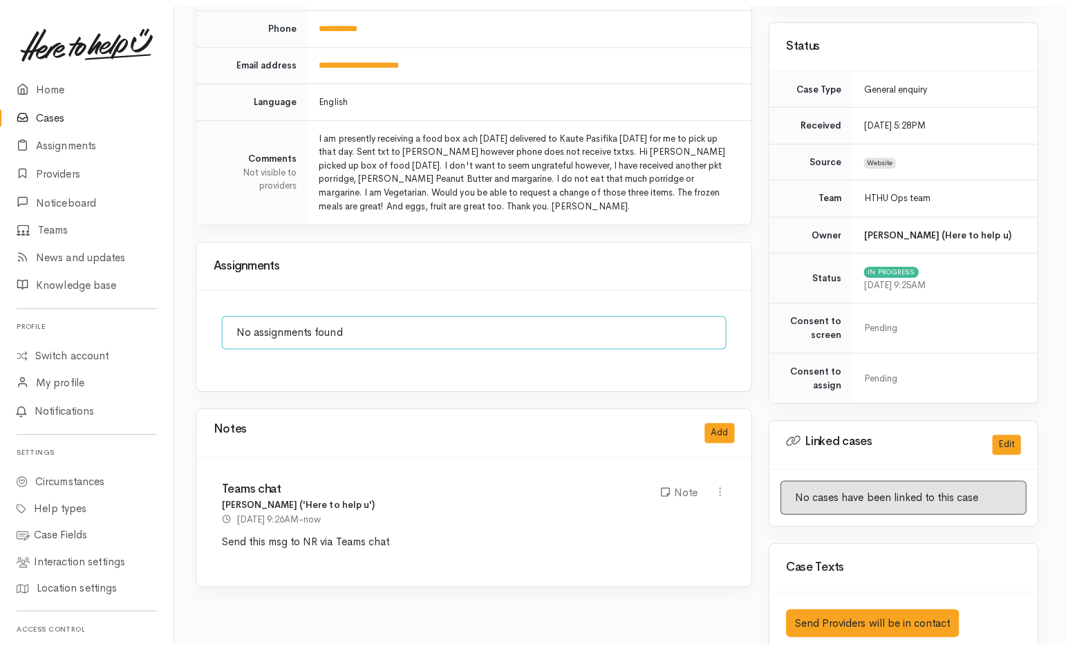
scroll to position [0, 0]
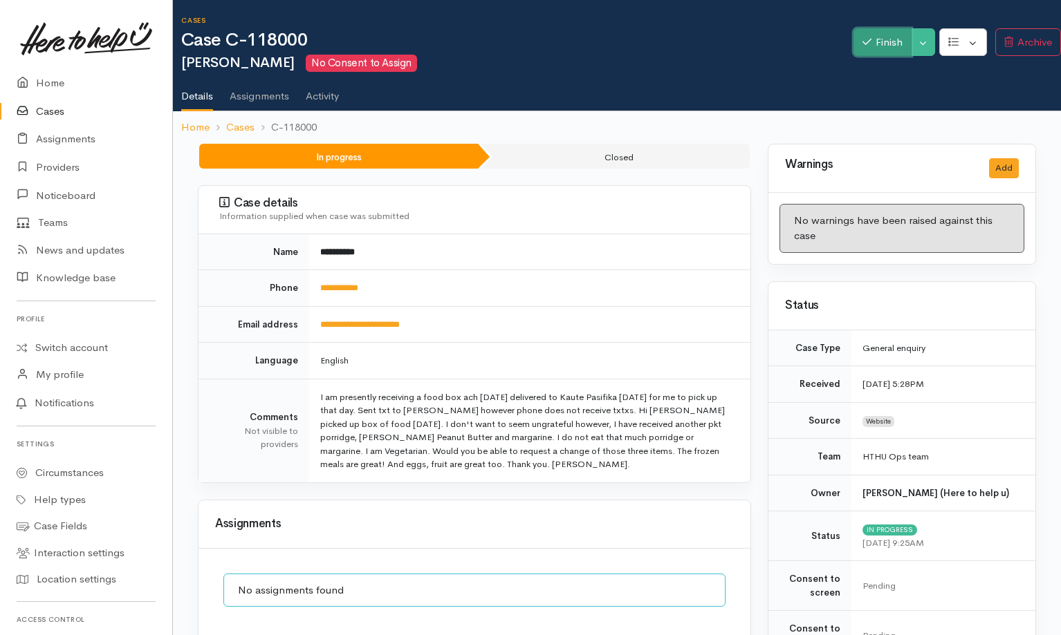
click at [884, 46] on button "Finish" at bounding box center [882, 42] width 58 height 28
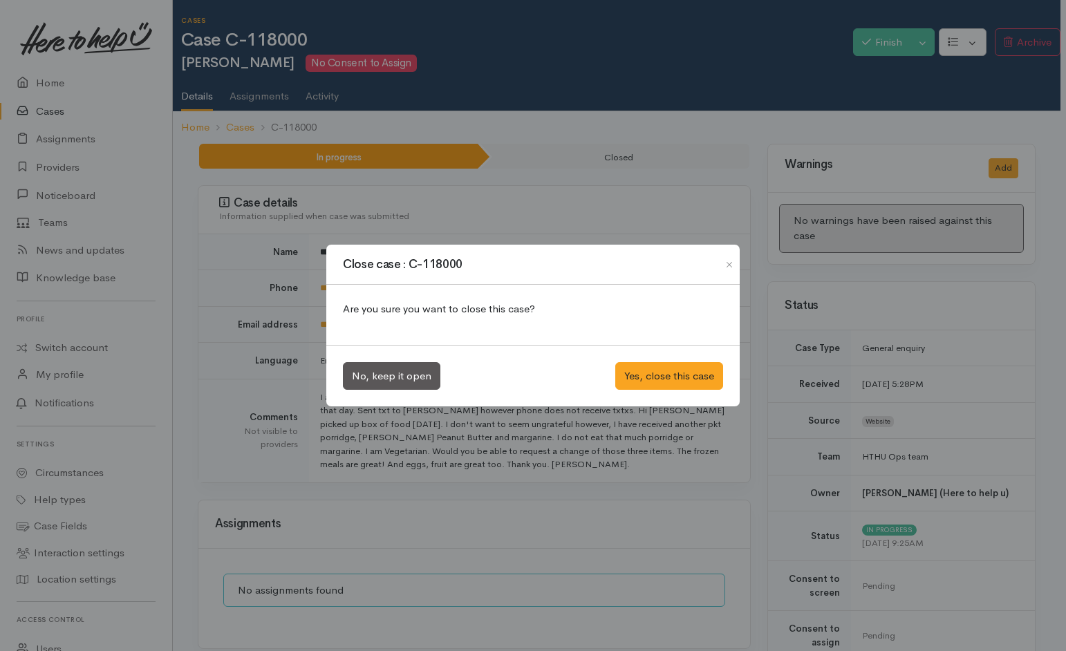
click at [684, 392] on div "No, keep it open Yes, close this case" at bounding box center [532, 376] width 413 height 62
click at [694, 377] on button "Yes, close this case" at bounding box center [669, 376] width 108 height 28
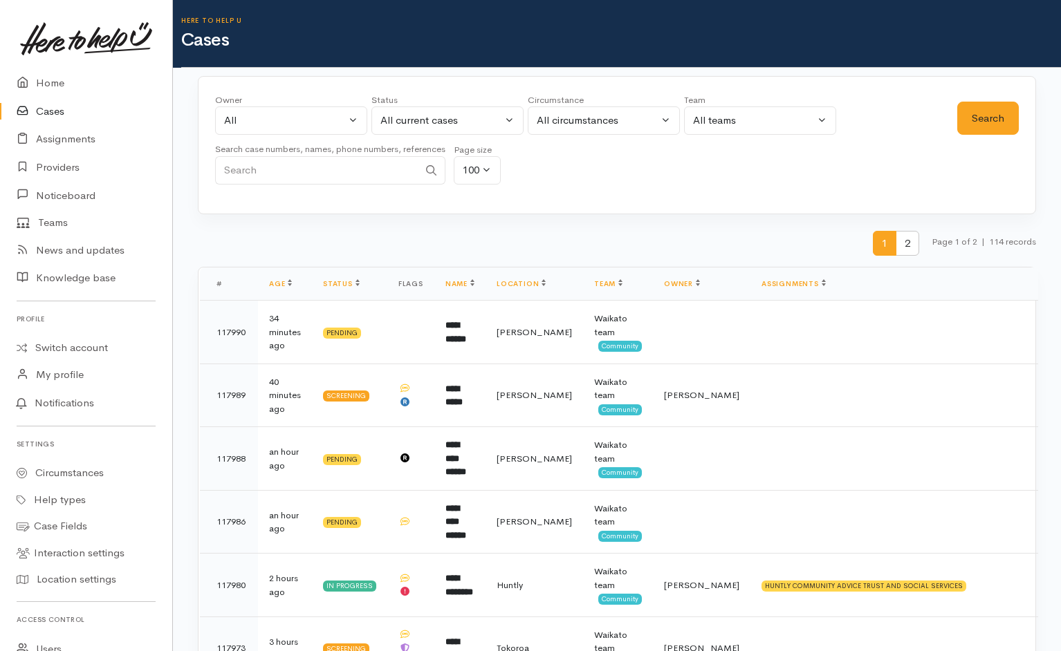
click at [353, 162] on input "Search" at bounding box center [316, 170] width 203 height 28
click at [968, 104] on button "Search" at bounding box center [988, 119] width 62 height 34
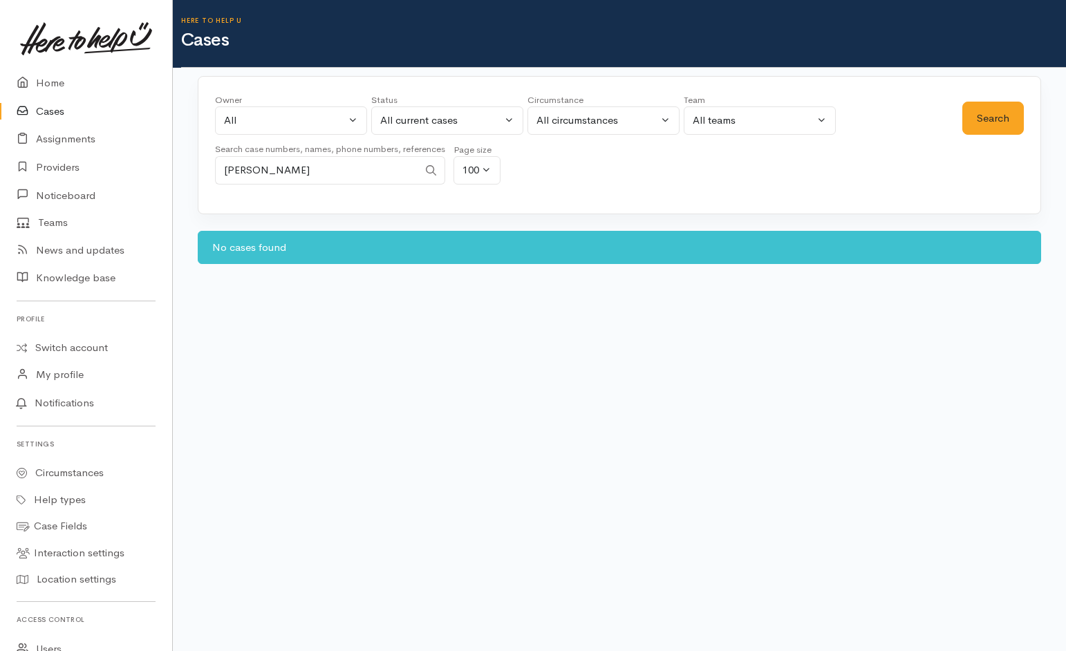
click at [240, 171] on input "Glen" at bounding box center [316, 170] width 203 height 28
click at [231, 165] on input "Gln" at bounding box center [316, 170] width 203 height 28
click at [991, 108] on button "Search" at bounding box center [993, 119] width 62 height 34
drag, startPoint x: 265, startPoint y: 169, endPoint x: 165, endPoint y: 167, distance: 99.6
click at [165, 167] on body "Support Feedback I've got something to say" at bounding box center [533, 325] width 1066 height 651
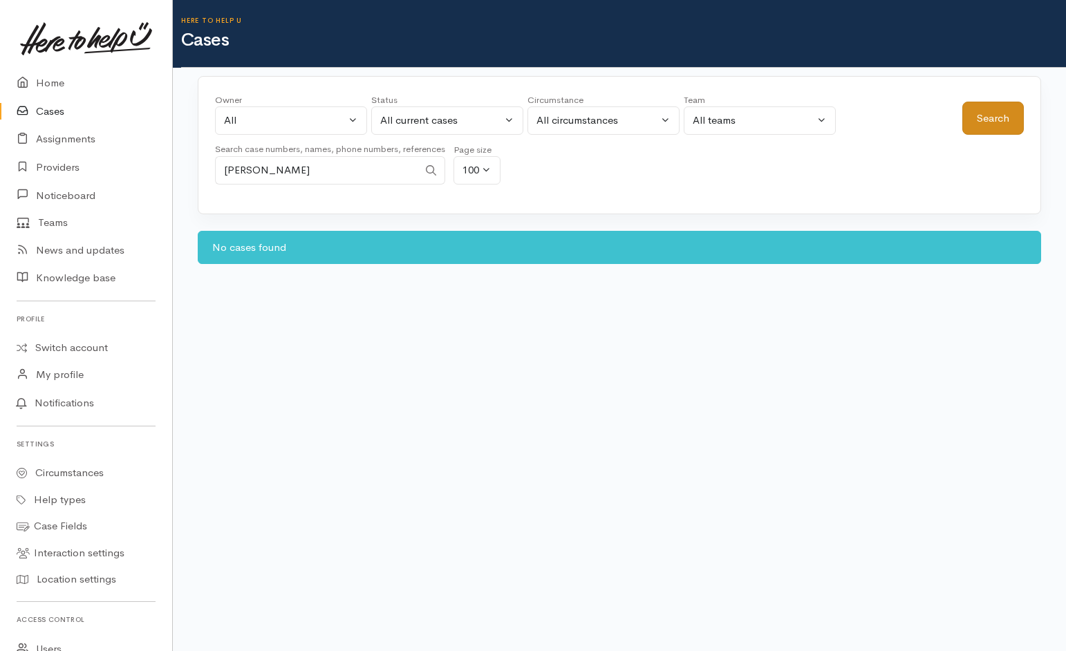
type input "Clinti"
click at [992, 106] on button "Search" at bounding box center [993, 119] width 62 height 34
click at [516, 118] on button "All current cases" at bounding box center [447, 120] width 152 height 28
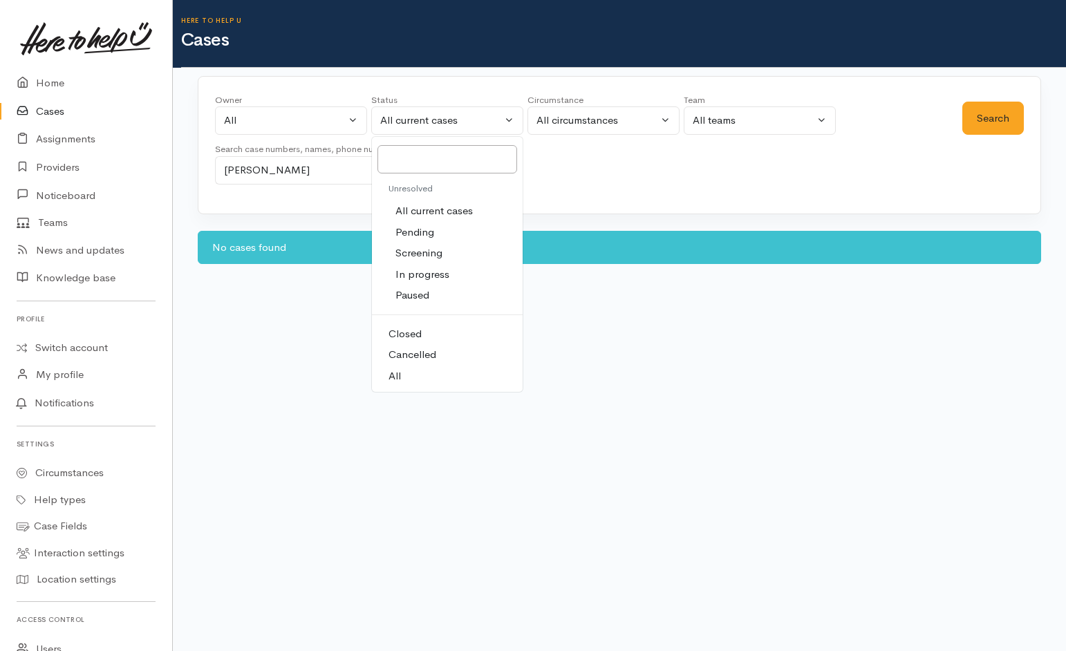
click at [400, 366] on link "All" at bounding box center [447, 376] width 151 height 21
select select "All"
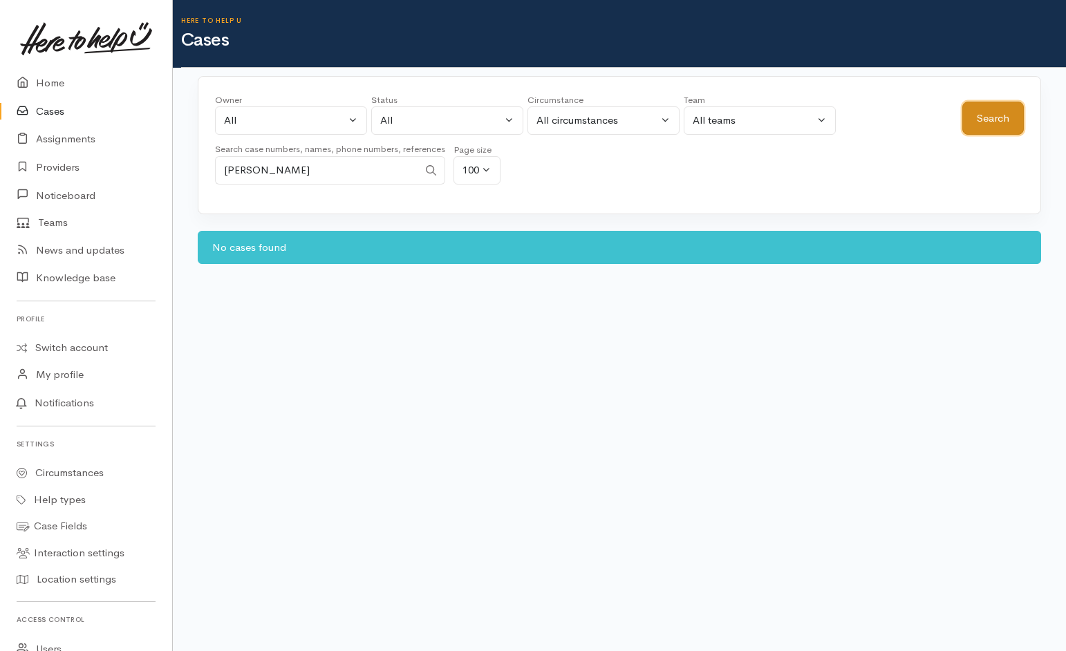
click at [992, 125] on button "Search" at bounding box center [993, 119] width 62 height 34
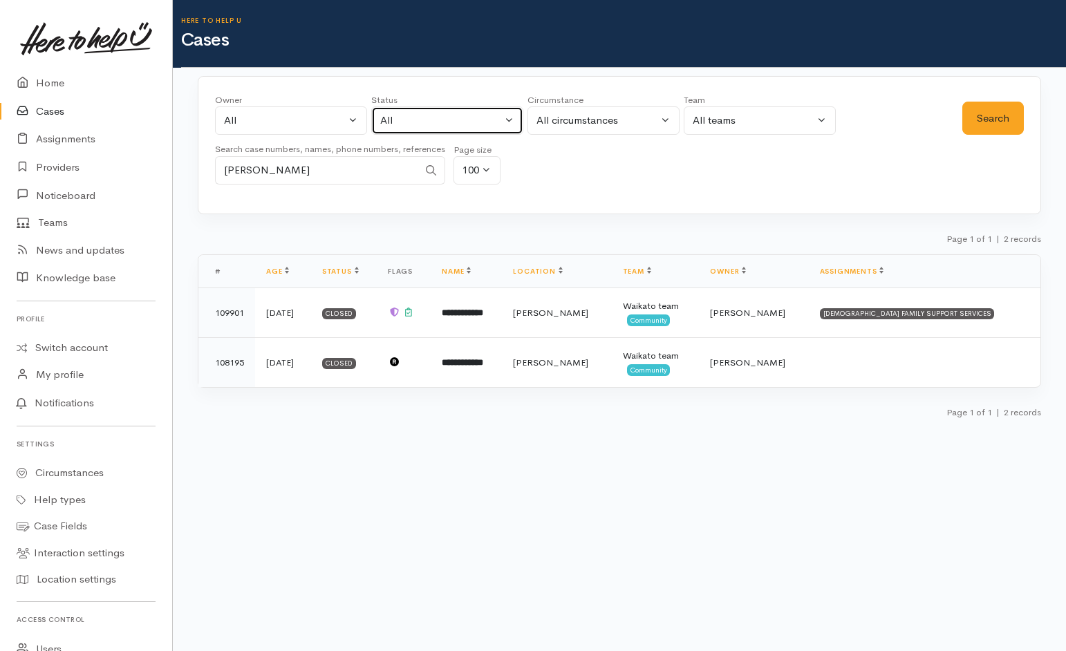
click at [467, 124] on div "All" at bounding box center [441, 121] width 122 height 16
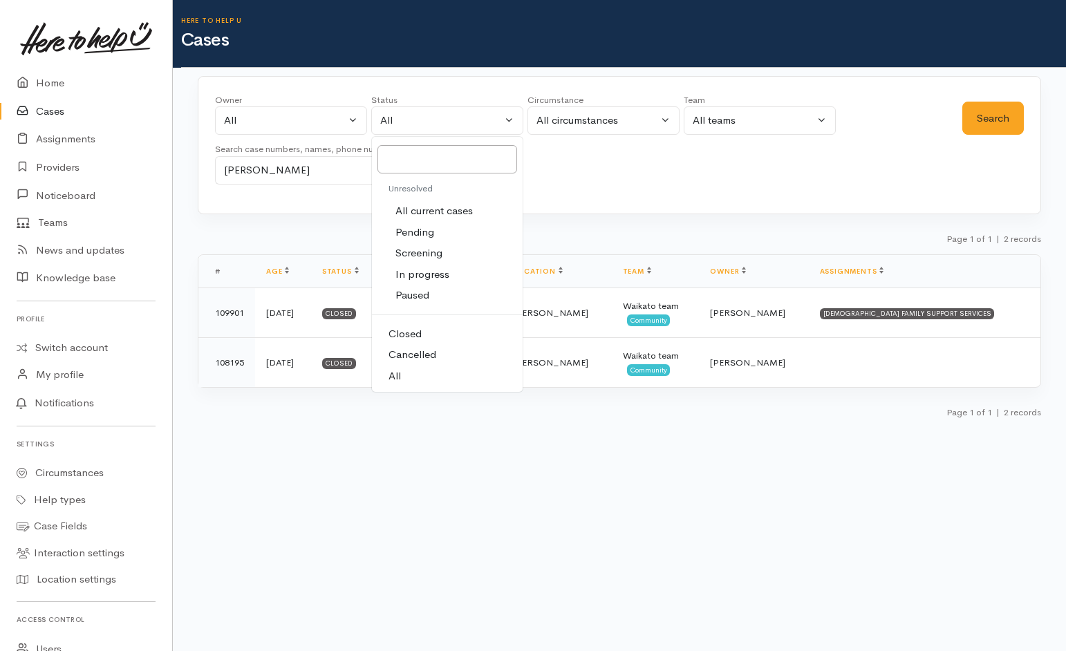
click at [720, 196] on div "Owner All My cases Aandrea Murray ('Here to help u') Akash Prakash ('Here to he…" at bounding box center [619, 145] width 843 height 138
